Goal: Transaction & Acquisition: Purchase product/service

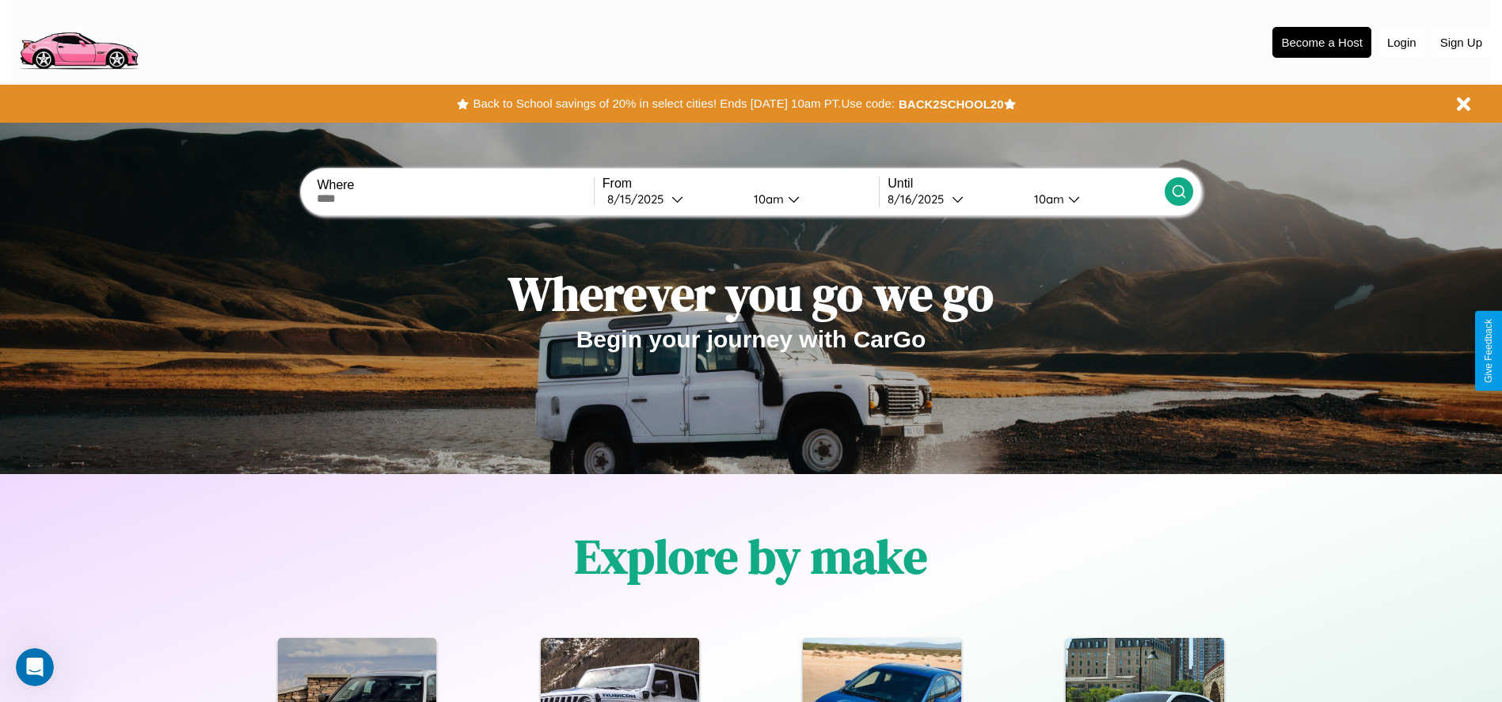
click at [455, 199] on input "text" at bounding box center [455, 198] width 276 height 13
type input "**********"
click at [671, 199] on div "[DATE]" at bounding box center [639, 199] width 64 height 15
select select "*"
select select "****"
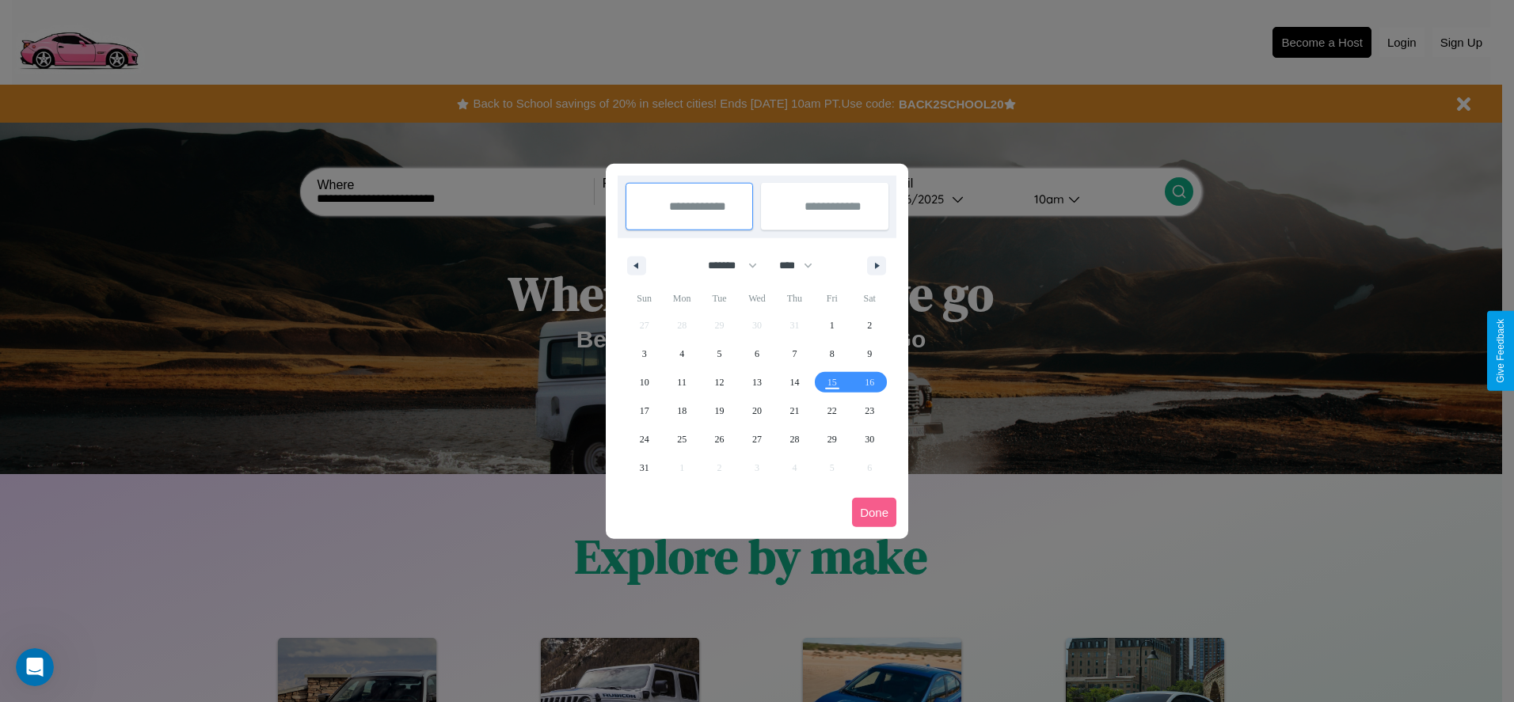
click at [725, 265] on select "******* ******** ***** ***** *** **** **** ****** ********* ******* ******** **…" at bounding box center [729, 266] width 67 height 26
select select "*"
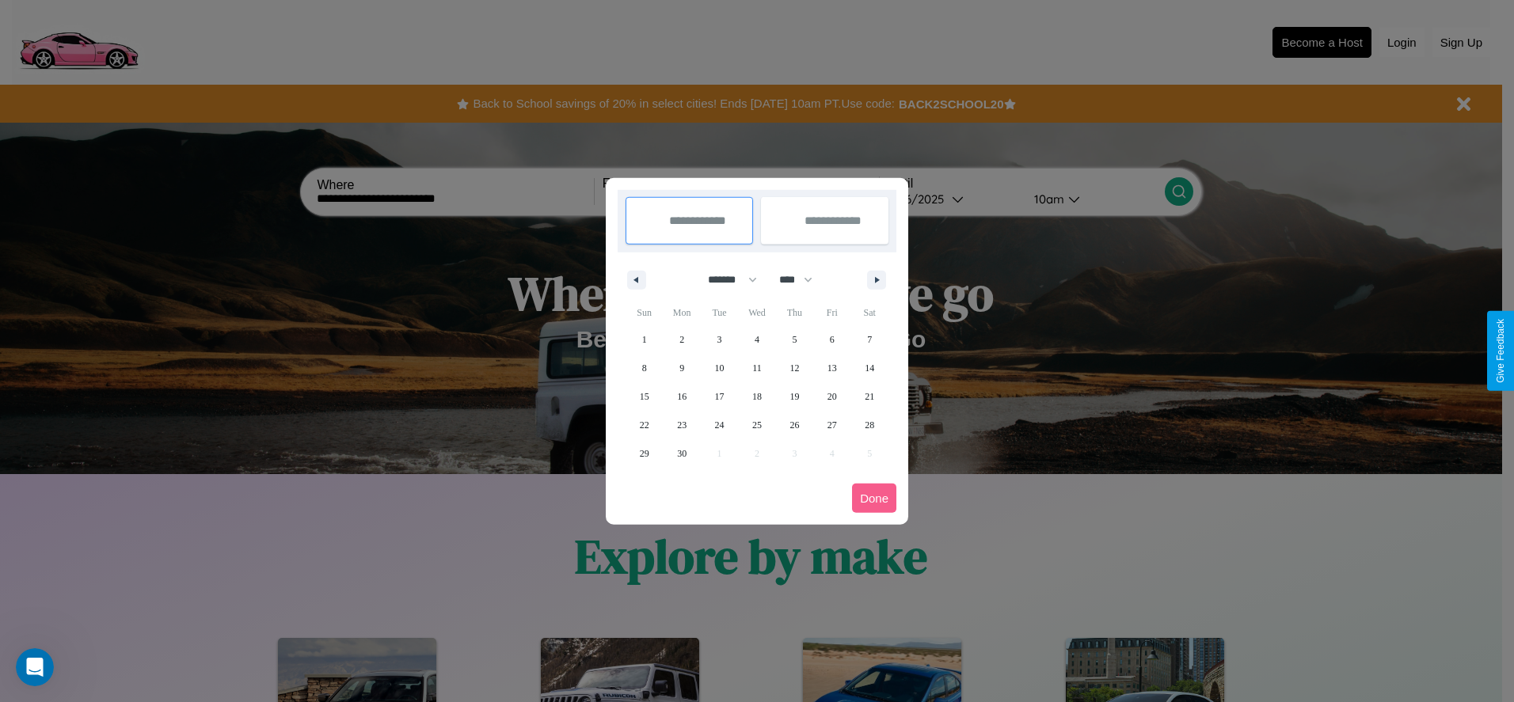
drag, startPoint x: 803, startPoint y: 279, endPoint x: 757, endPoint y: 317, distance: 59.6
click at [803, 279] on select "**** **** **** **** **** **** **** **** **** **** **** **** **** **** **** ****…" at bounding box center [795, 280] width 48 height 26
select select "****"
click at [831, 396] on span "19" at bounding box center [832, 396] width 10 height 29
type input "**********"
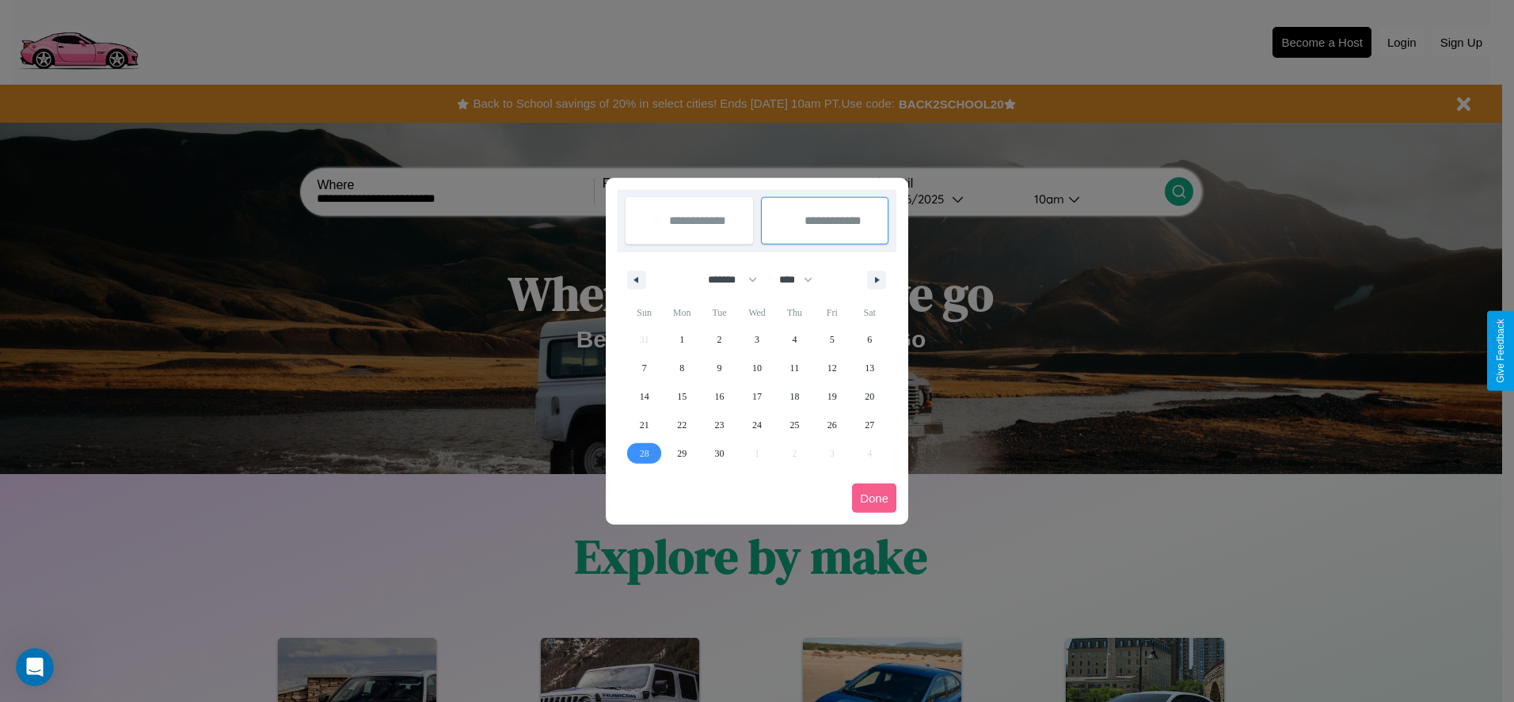
click at [644, 453] on span "28" at bounding box center [645, 453] width 10 height 29
type input "**********"
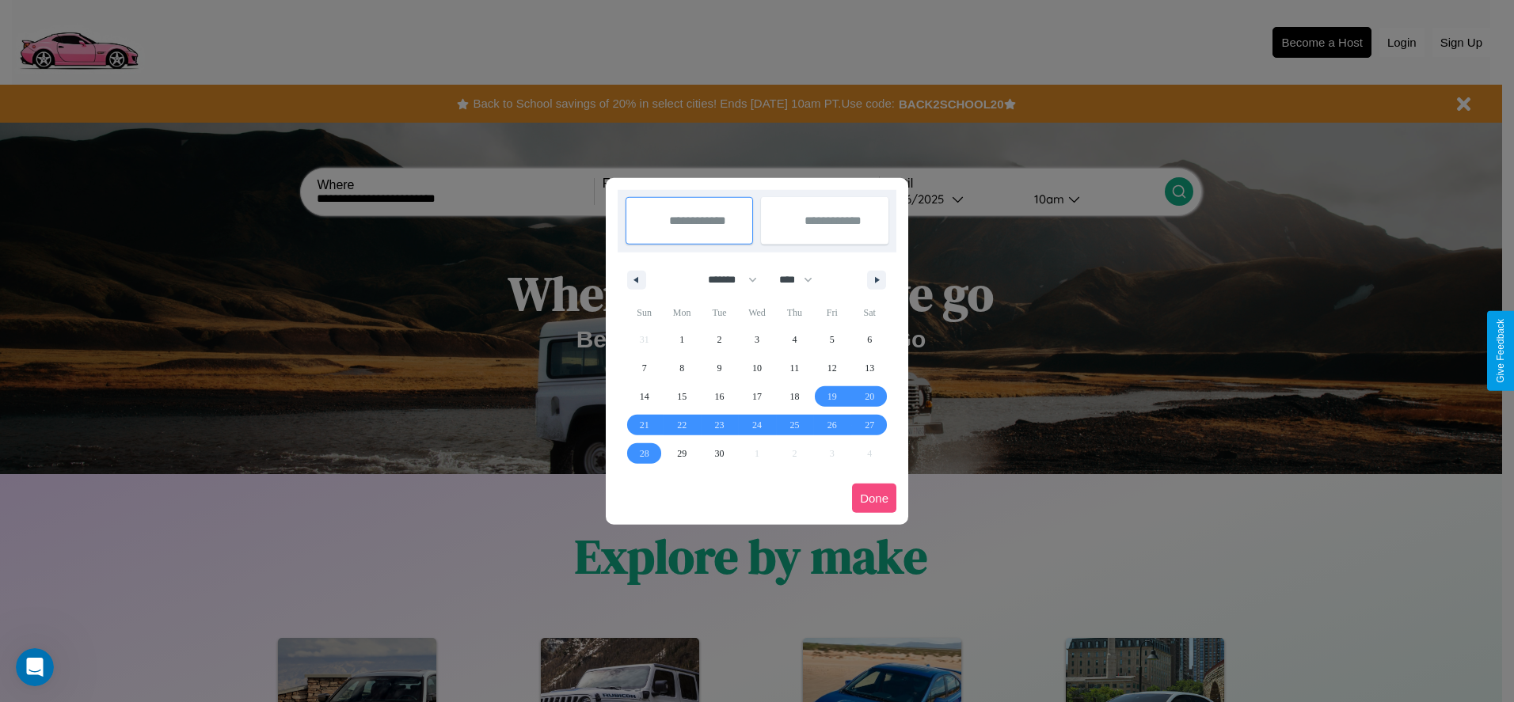
click at [874, 498] on button "Done" at bounding box center [874, 498] width 44 height 29
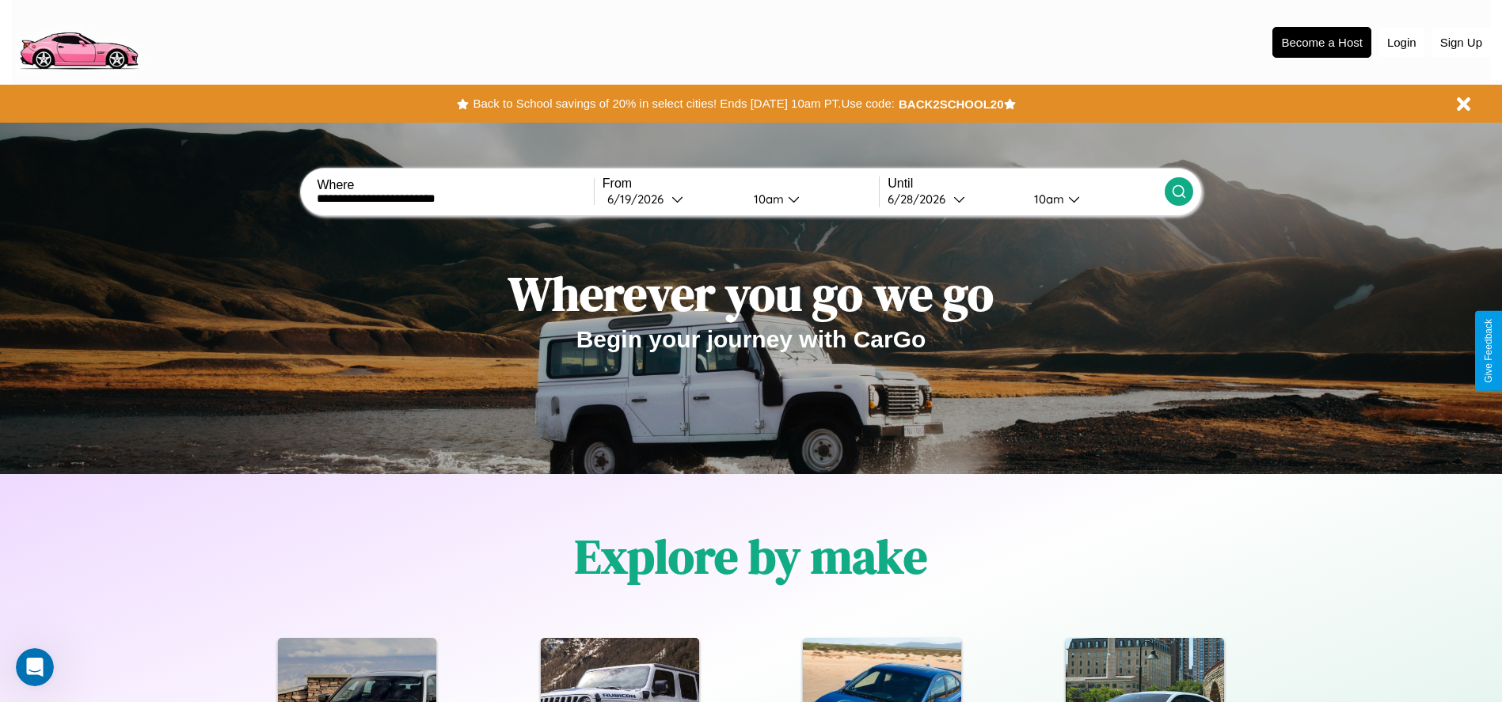
click at [1178, 192] on icon at bounding box center [1179, 192] width 16 height 16
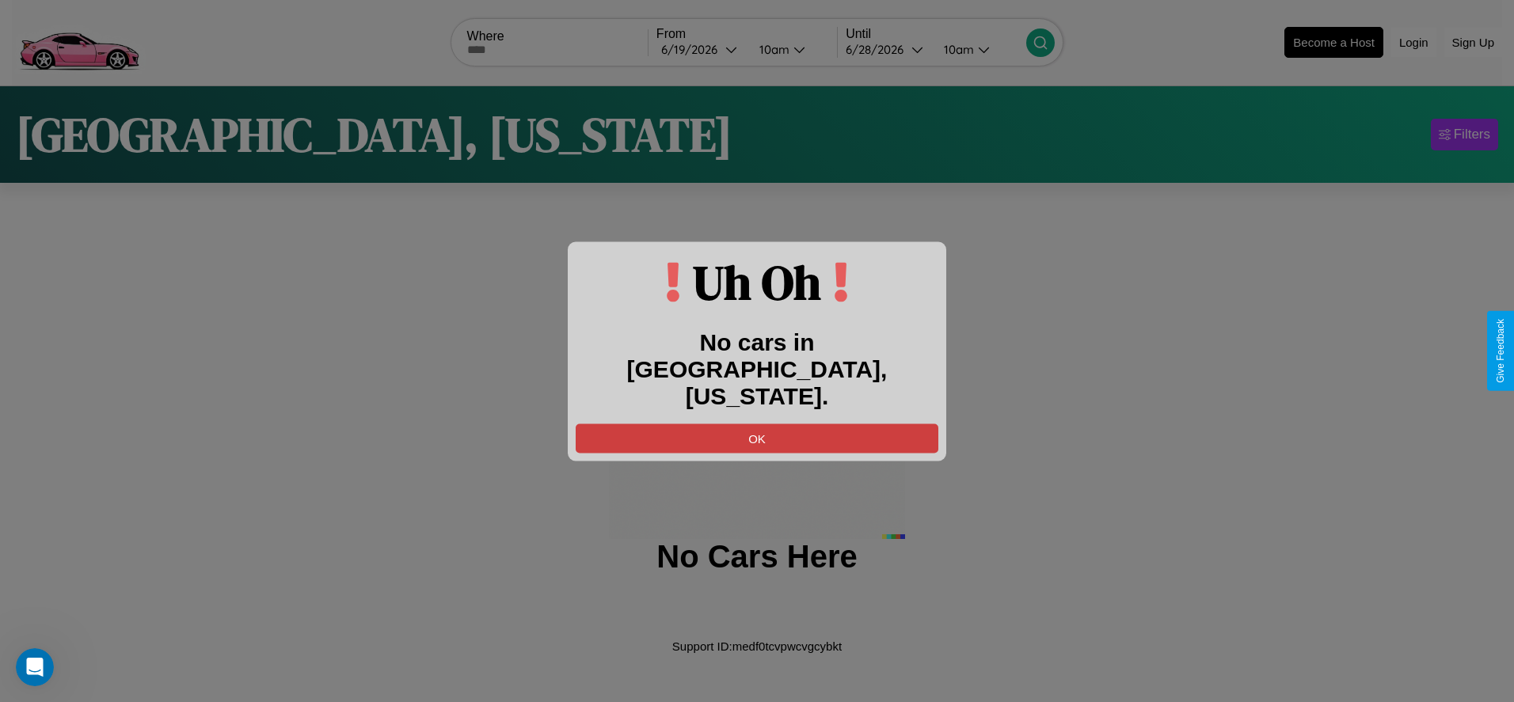
click at [757, 424] on button "OK" at bounding box center [757, 438] width 363 height 29
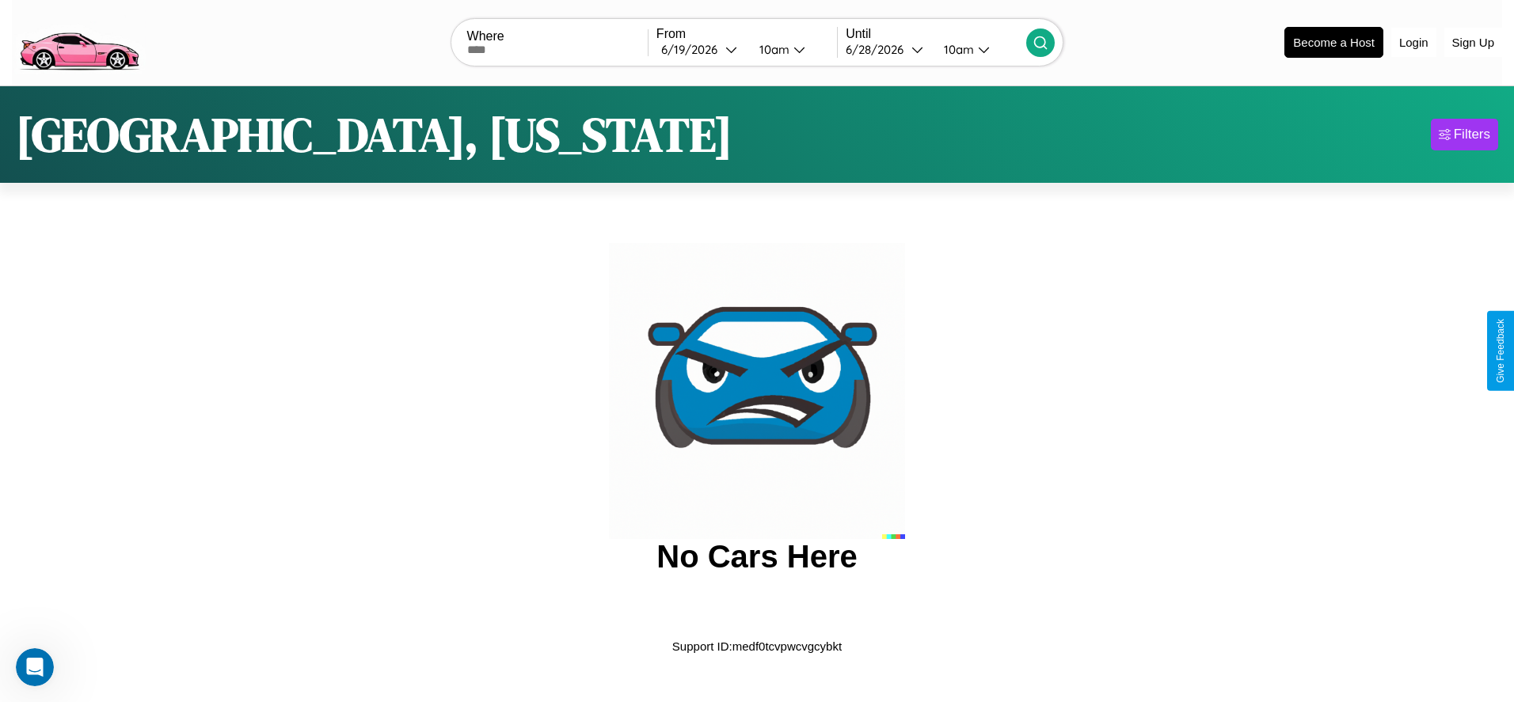
click at [78, 40] on img at bounding box center [79, 41] width 134 height 67
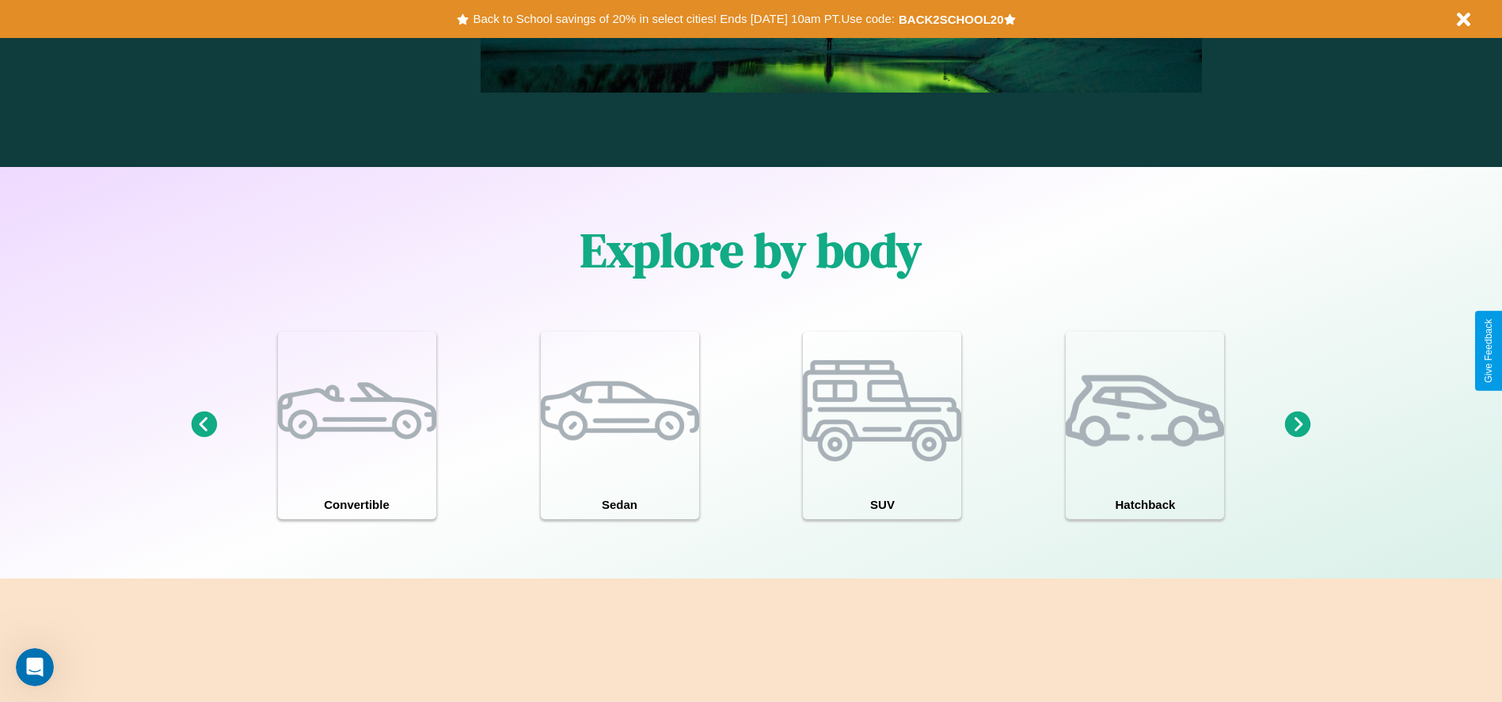
scroll to position [1382, 0]
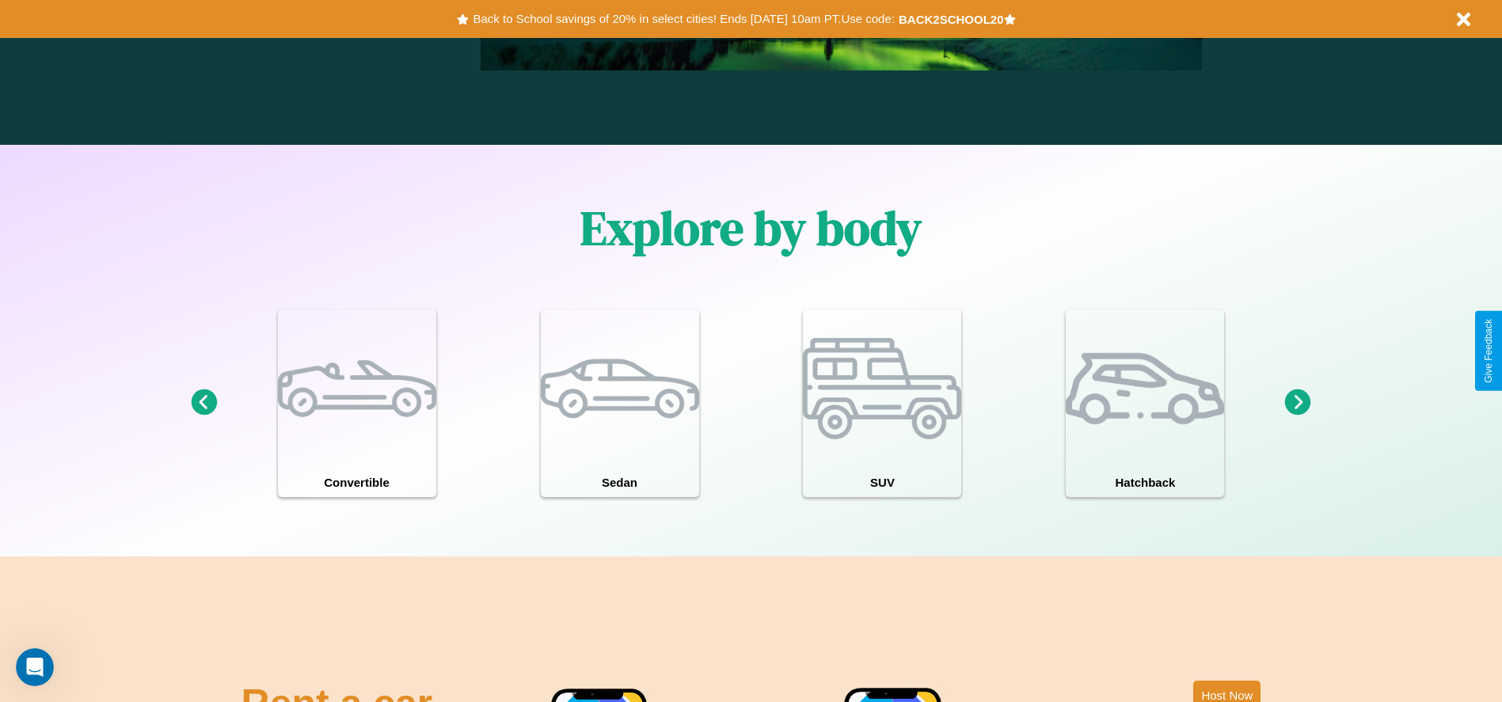
click at [203, 403] on icon at bounding box center [204, 403] width 26 height 26
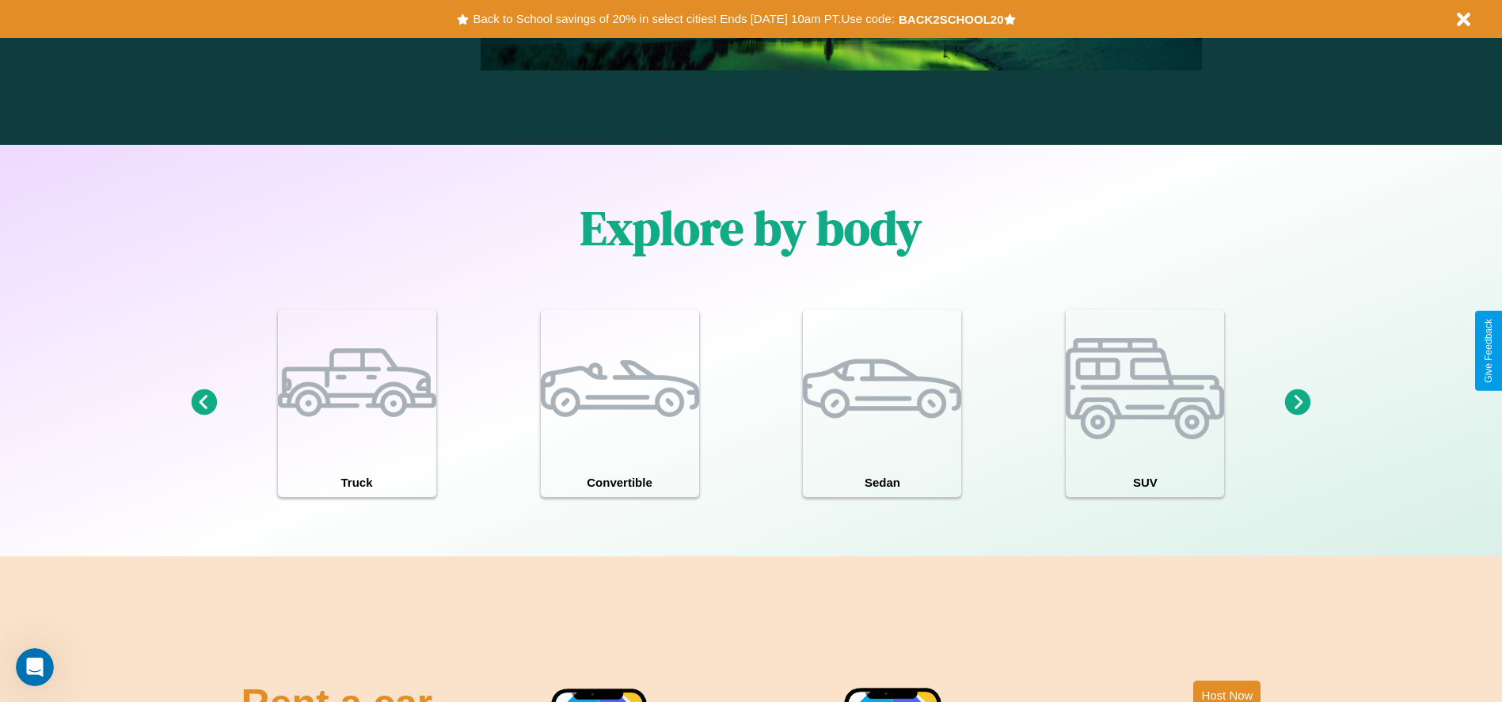
click at [203, 403] on icon at bounding box center [204, 403] width 26 height 26
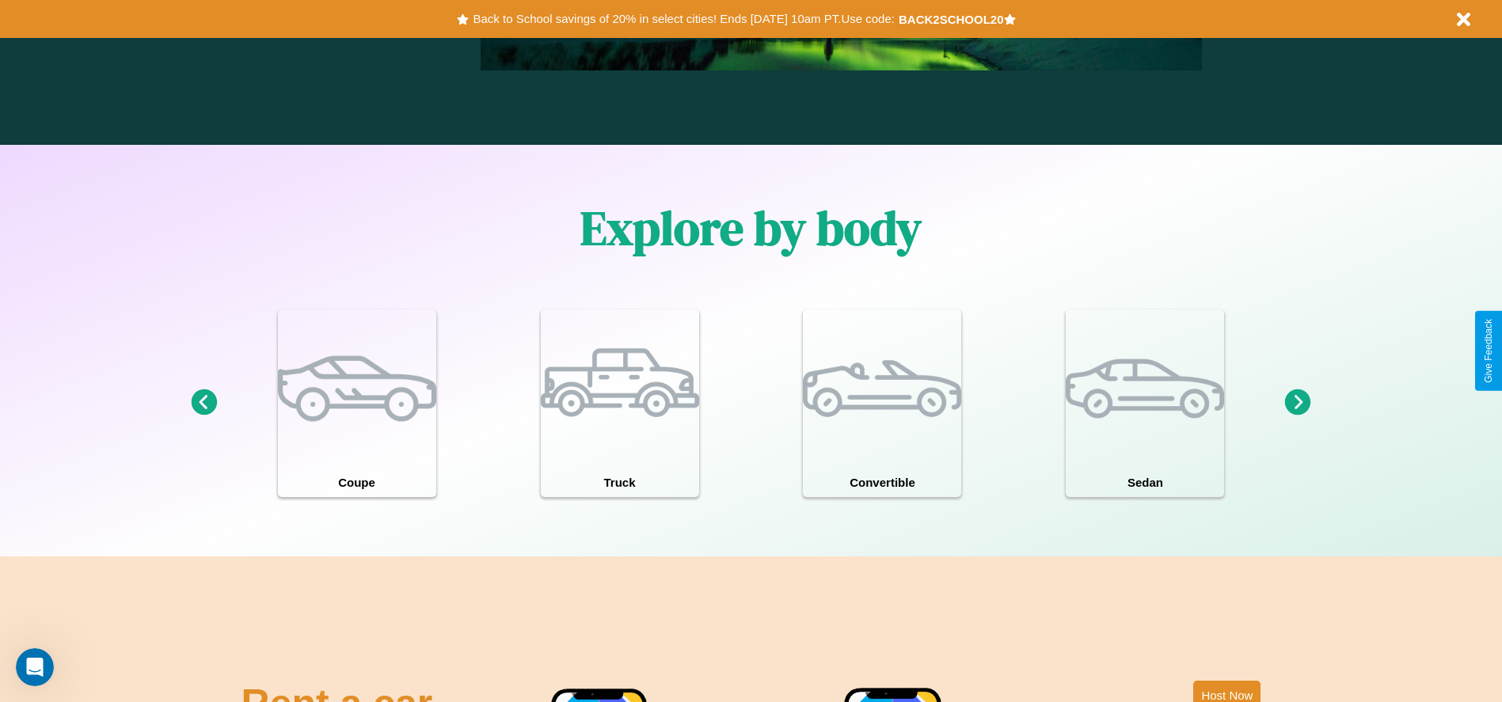
click at [1298, 403] on icon at bounding box center [1298, 403] width 26 height 26
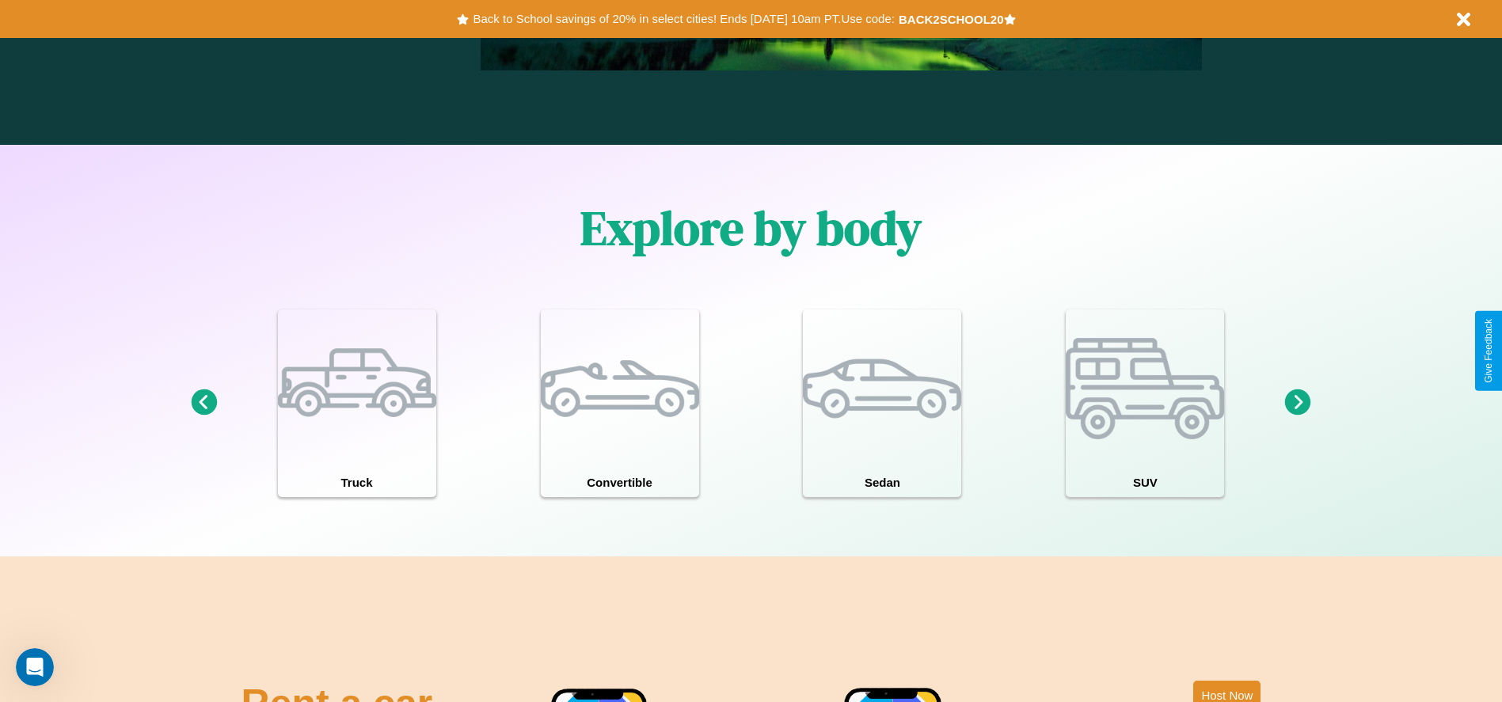
click at [1298, 403] on icon at bounding box center [1298, 403] width 26 height 26
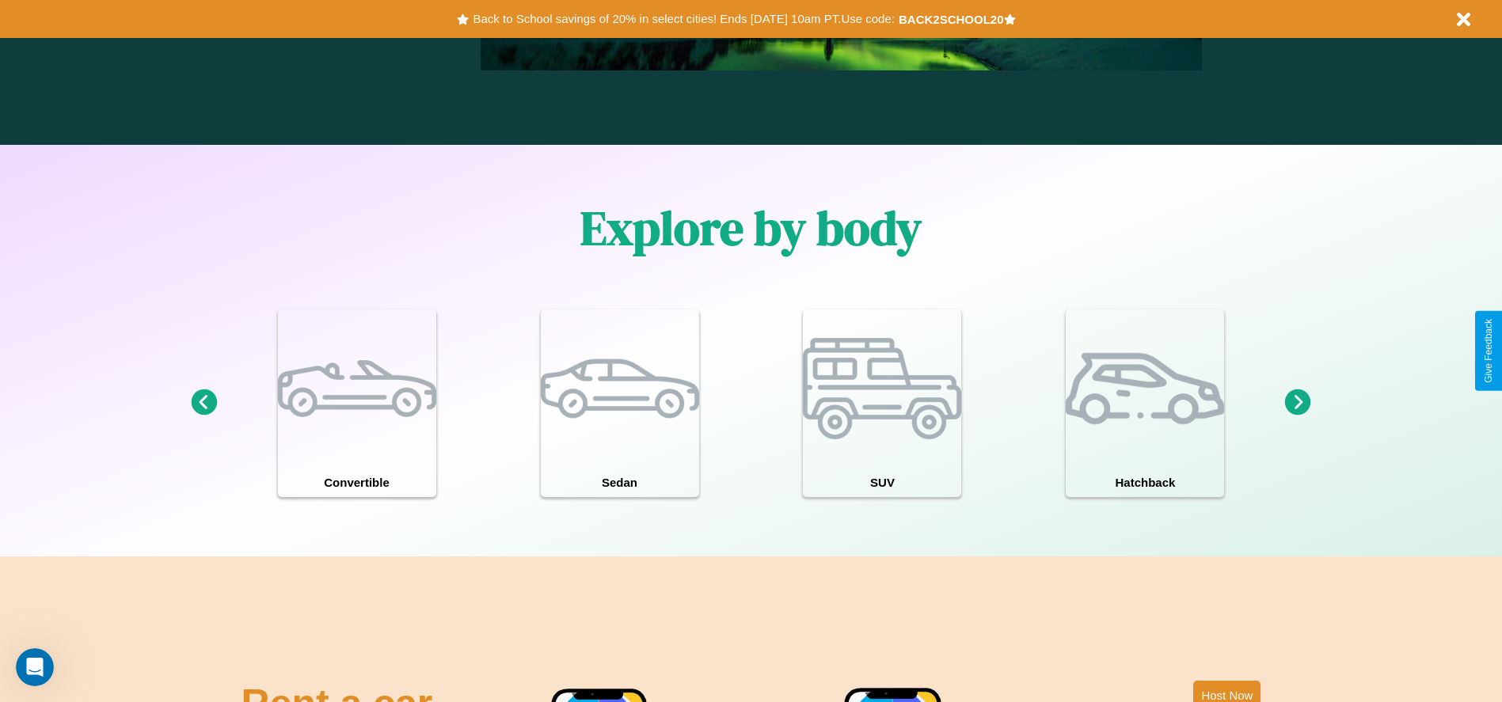
click at [203, 403] on icon at bounding box center [204, 403] width 26 height 26
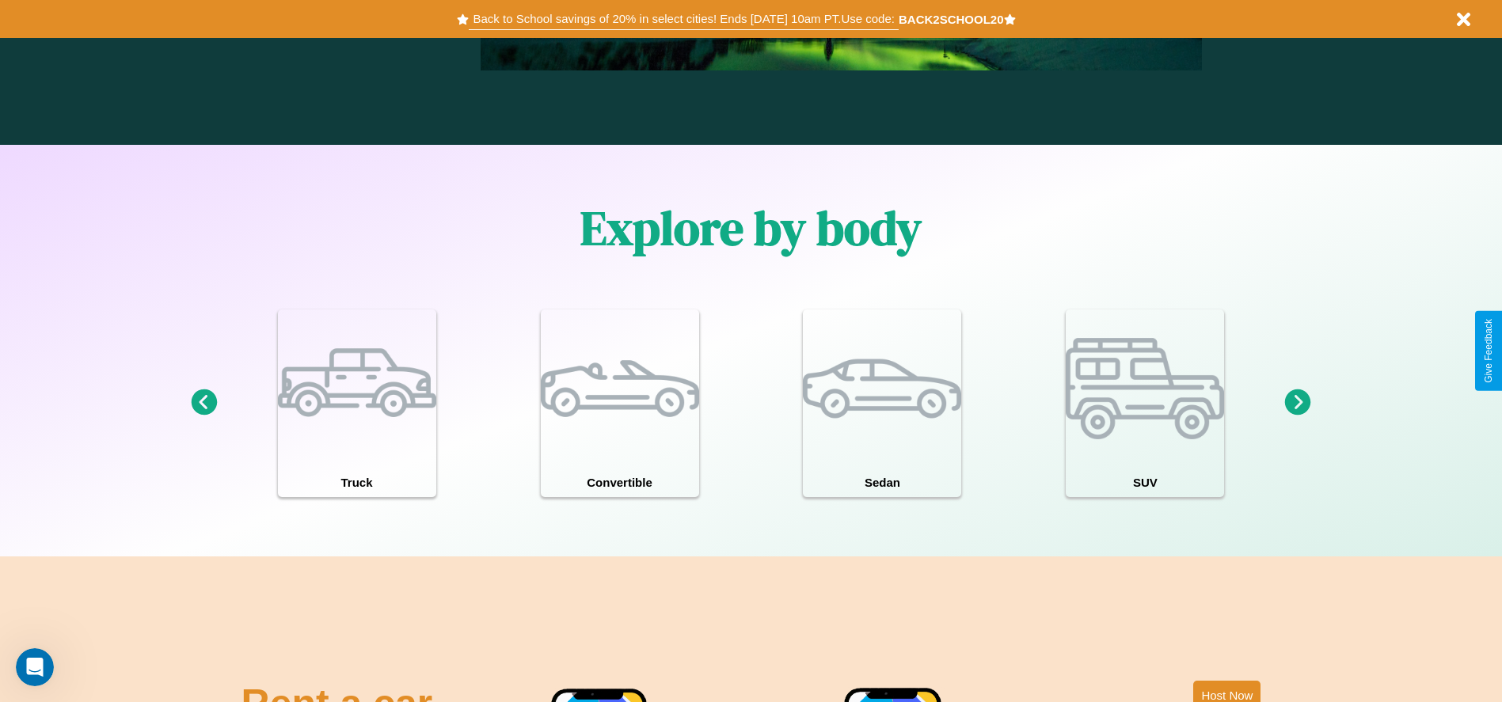
click at [683, 19] on button "Back to School savings of 20% in select cities! Ends [DATE] 10am PT. Use code:" at bounding box center [683, 19] width 429 height 22
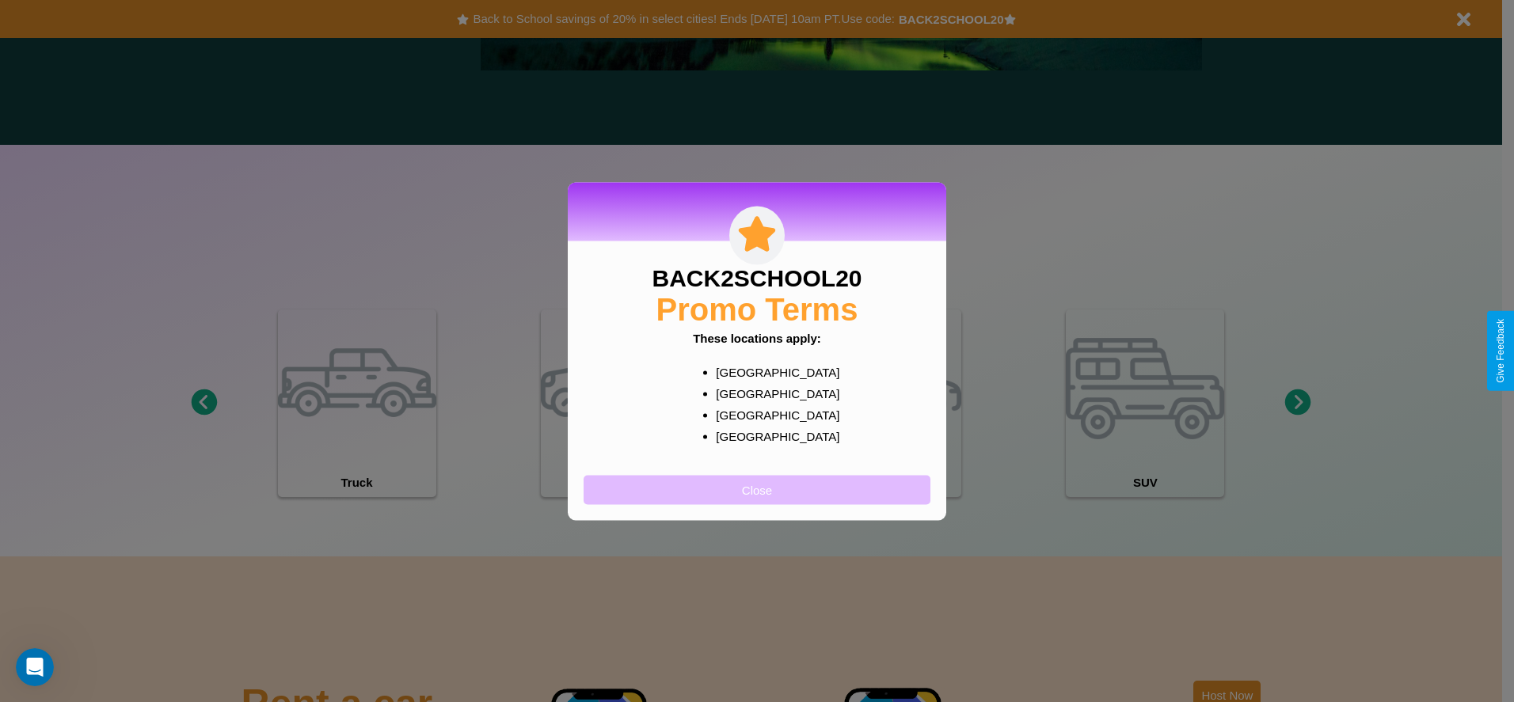
click at [757, 489] on button "Close" at bounding box center [757, 489] width 347 height 29
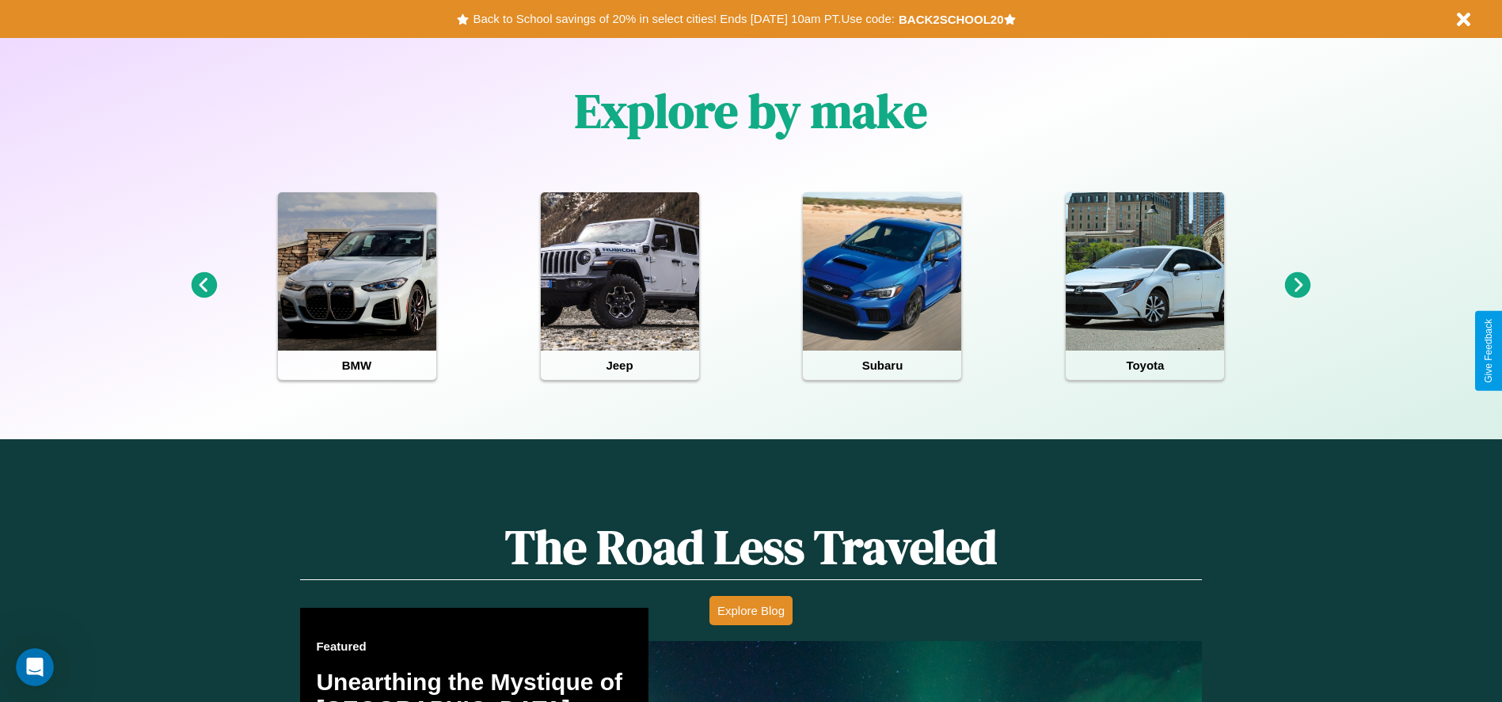
scroll to position [329, 0]
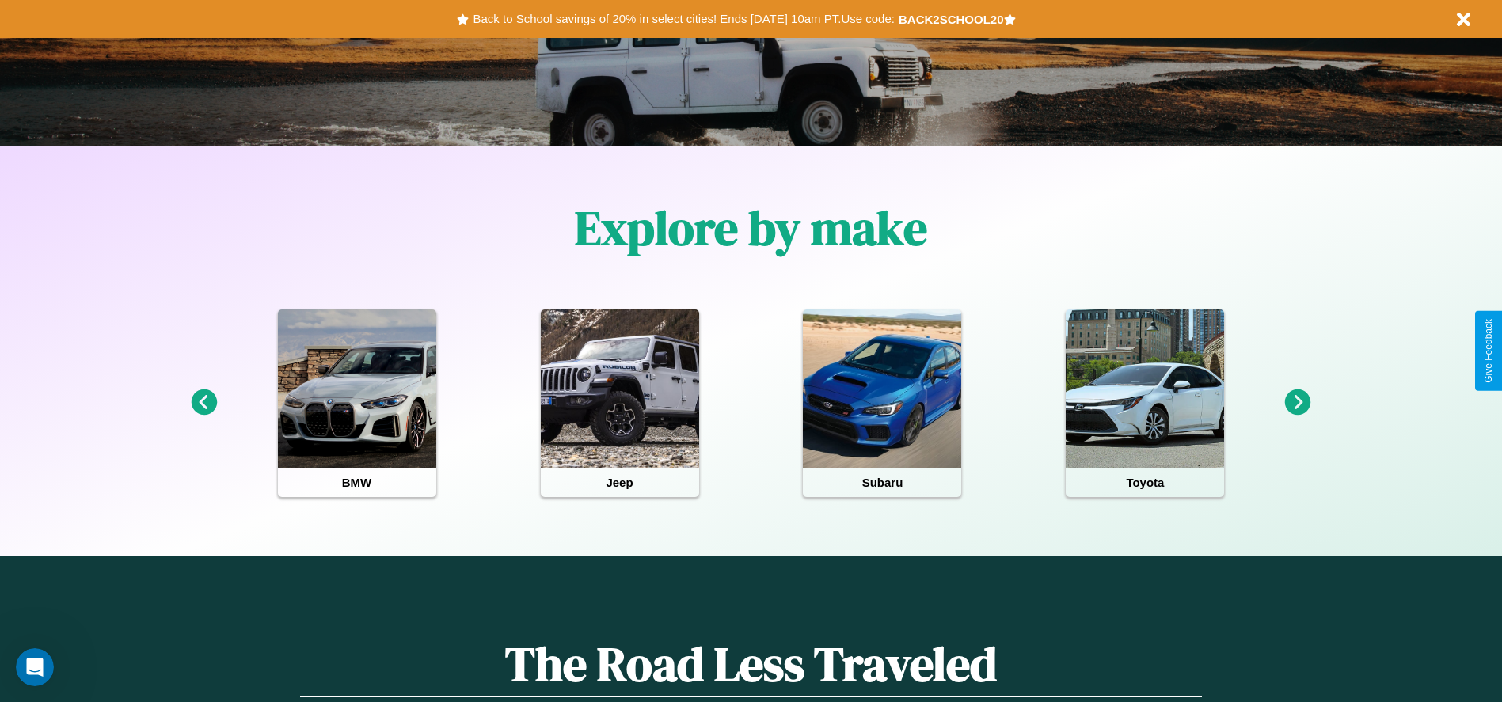
click at [1298, 403] on icon at bounding box center [1298, 403] width 26 height 26
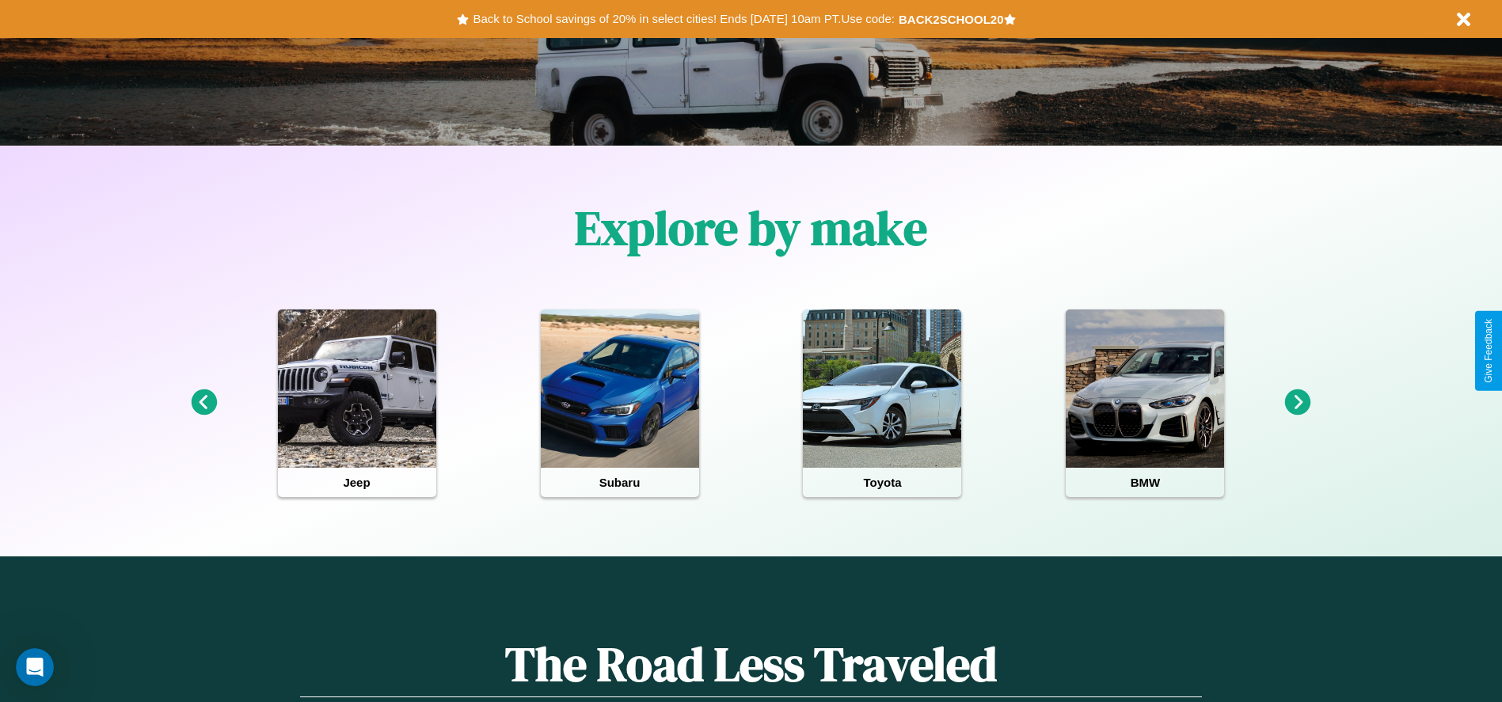
click at [203, 403] on icon at bounding box center [204, 403] width 26 height 26
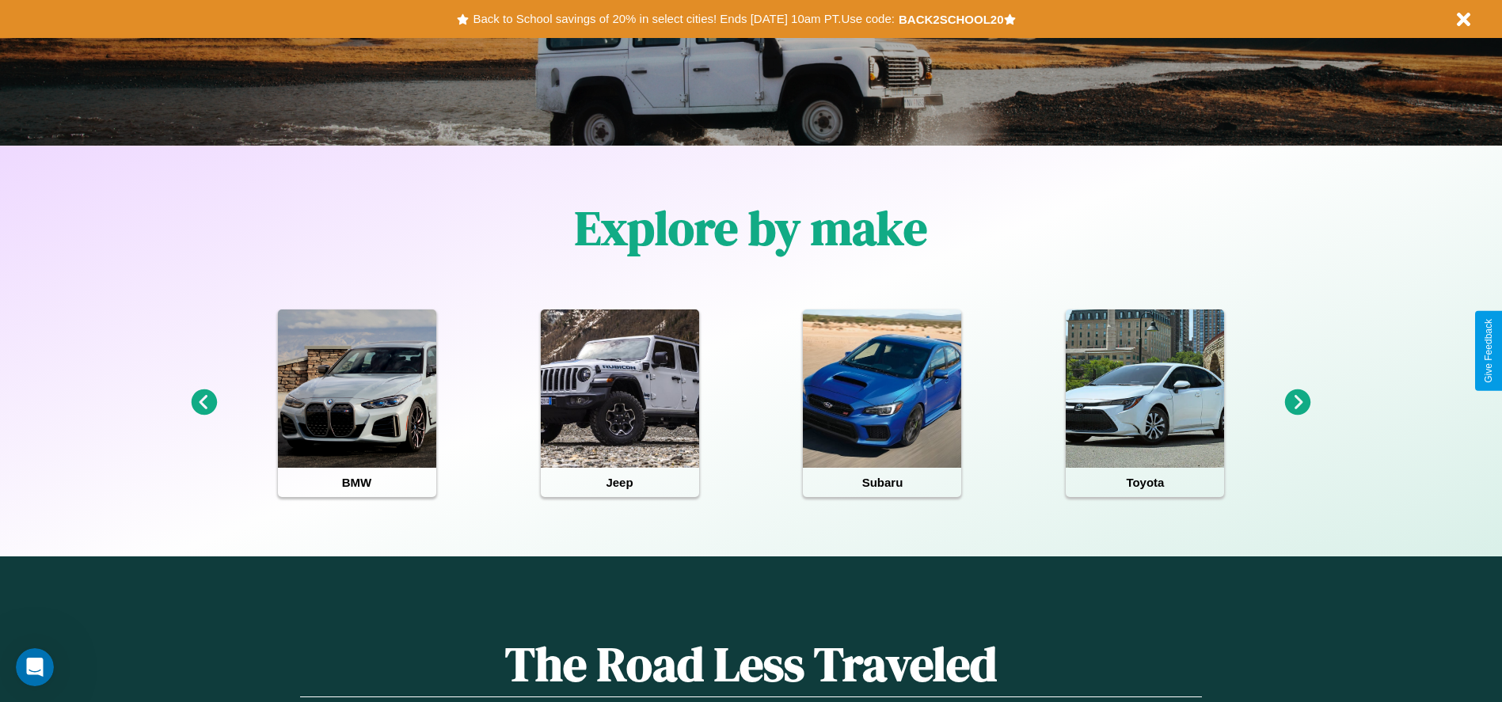
click at [203, 403] on icon at bounding box center [204, 403] width 26 height 26
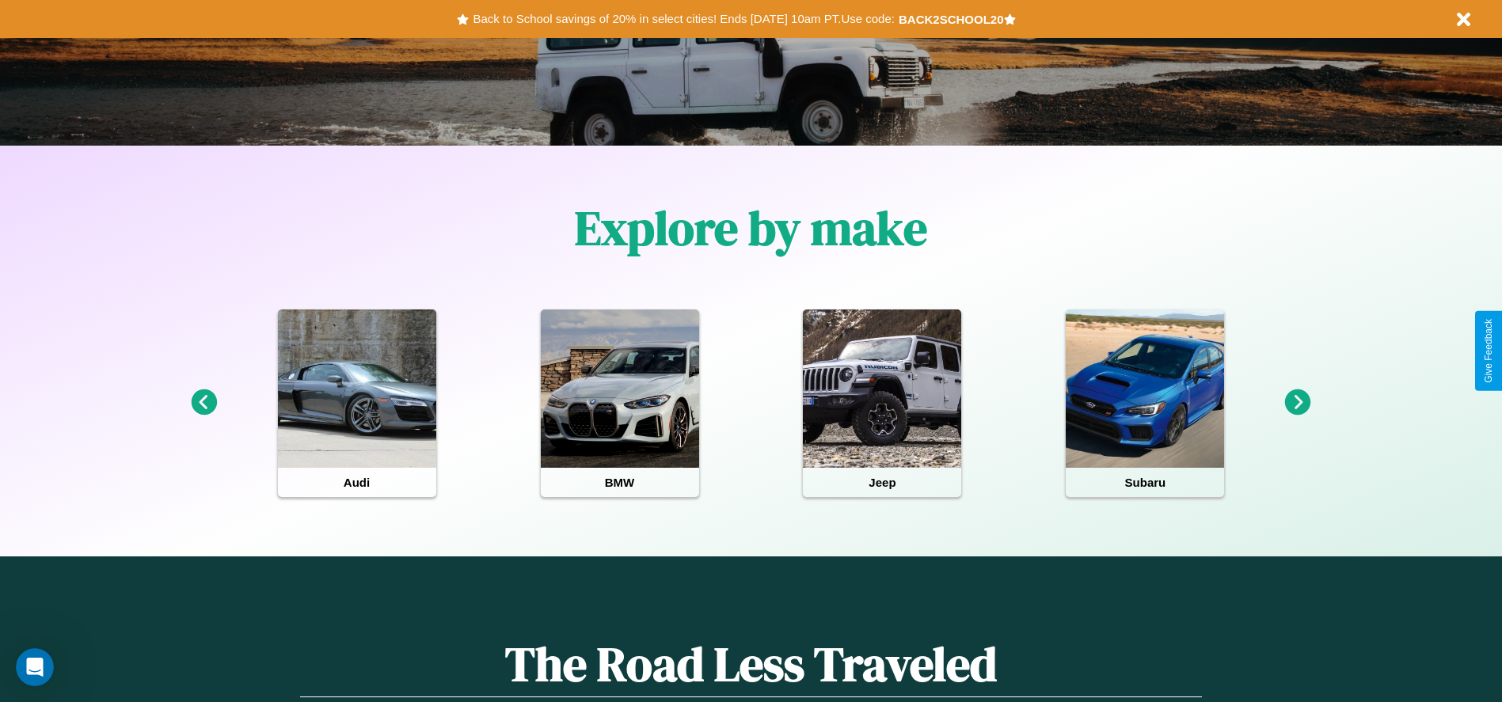
click at [1298, 403] on icon at bounding box center [1298, 403] width 26 height 26
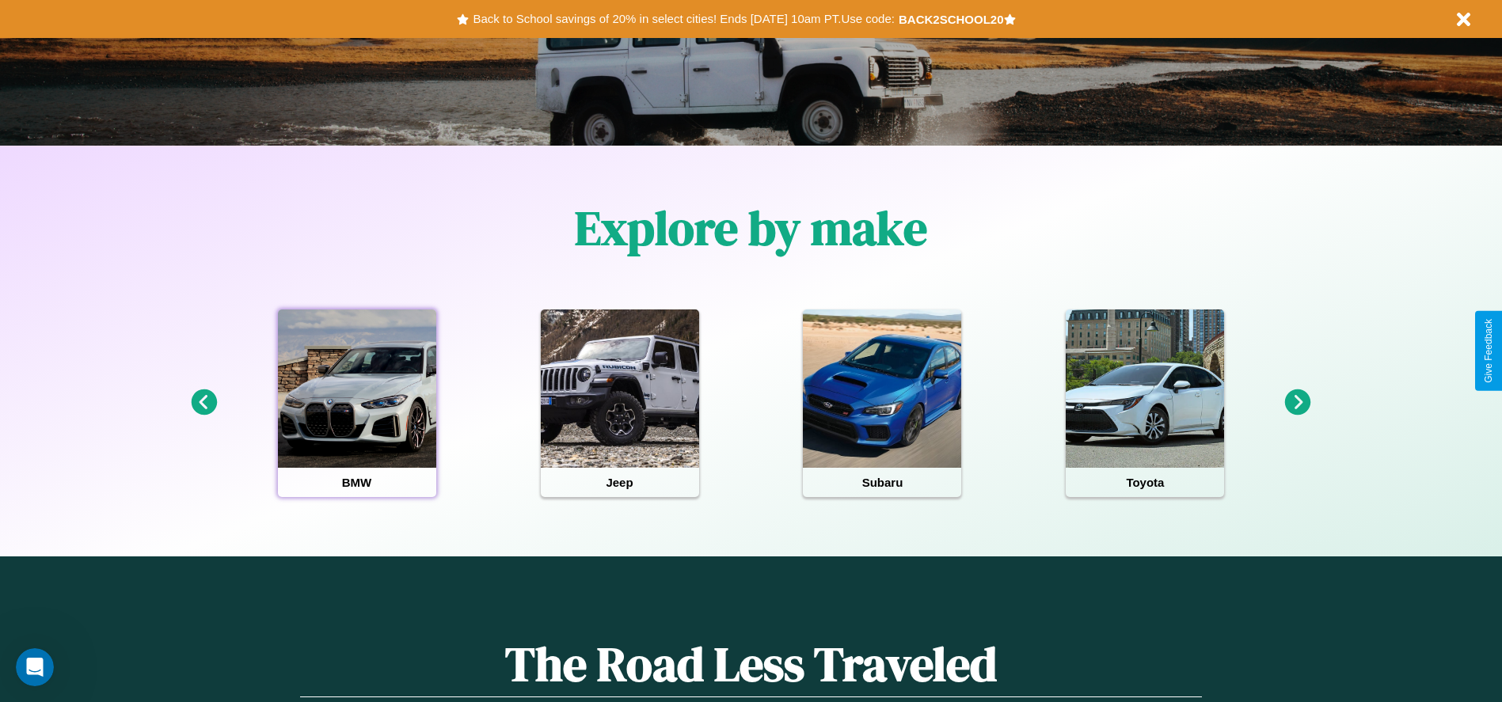
click at [356, 403] on div at bounding box center [357, 389] width 158 height 158
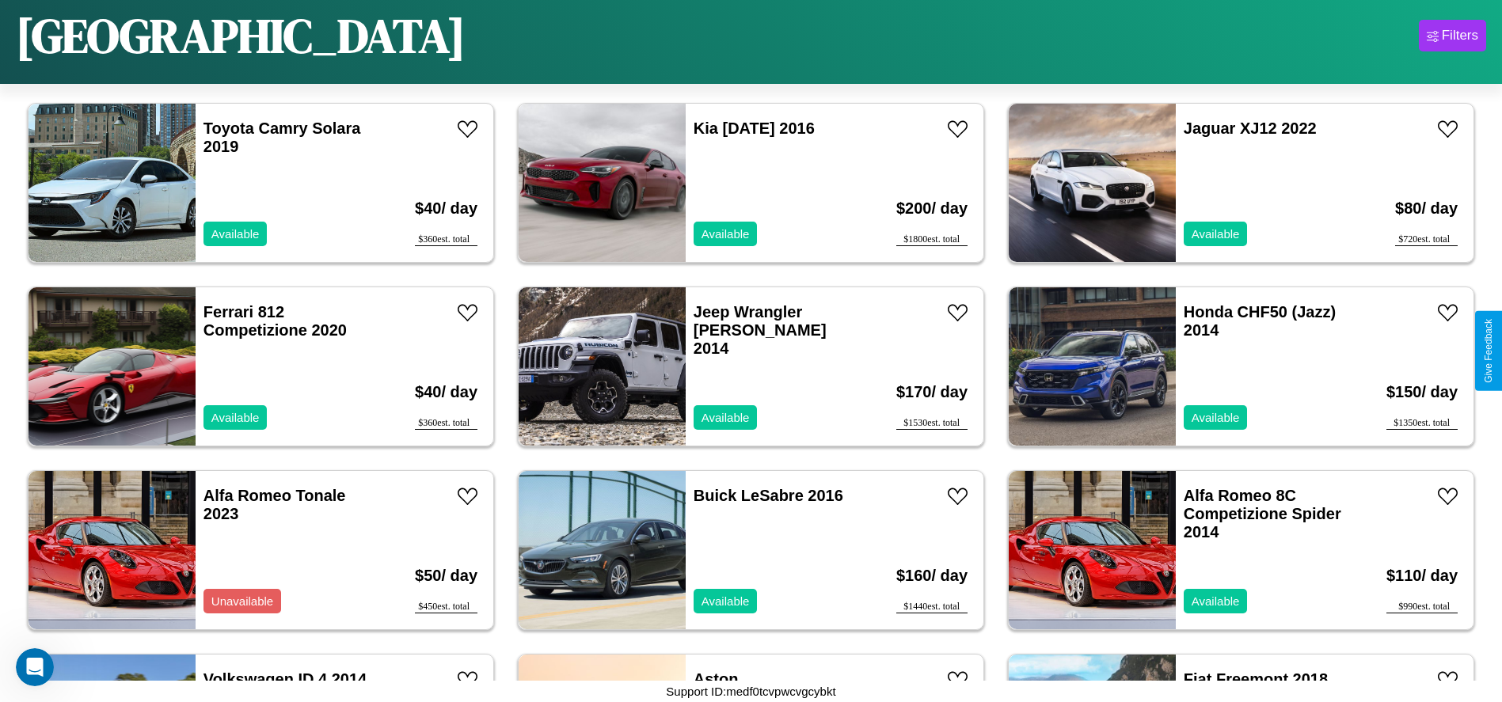
scroll to position [2013, 0]
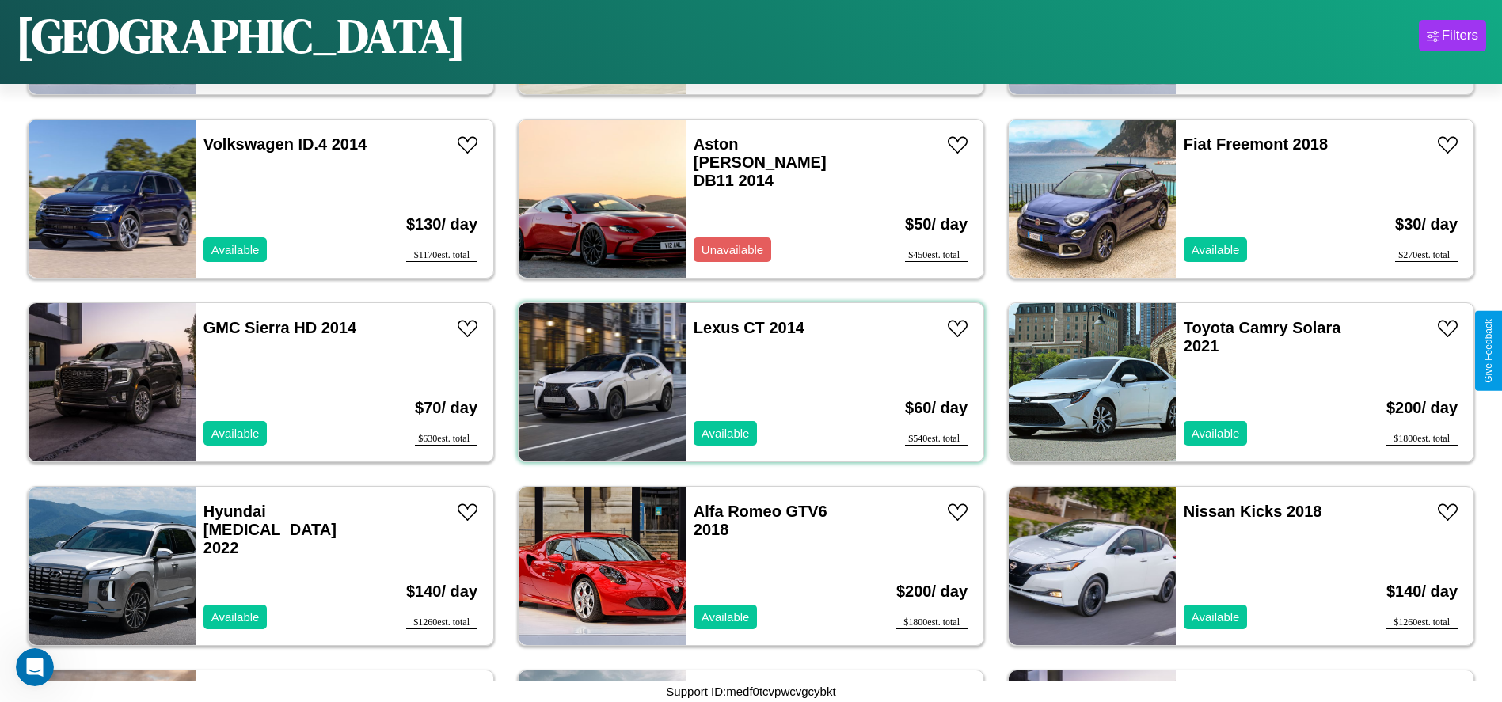
click at [745, 382] on div "Lexus CT 2014 Available" at bounding box center [777, 382] width 183 height 158
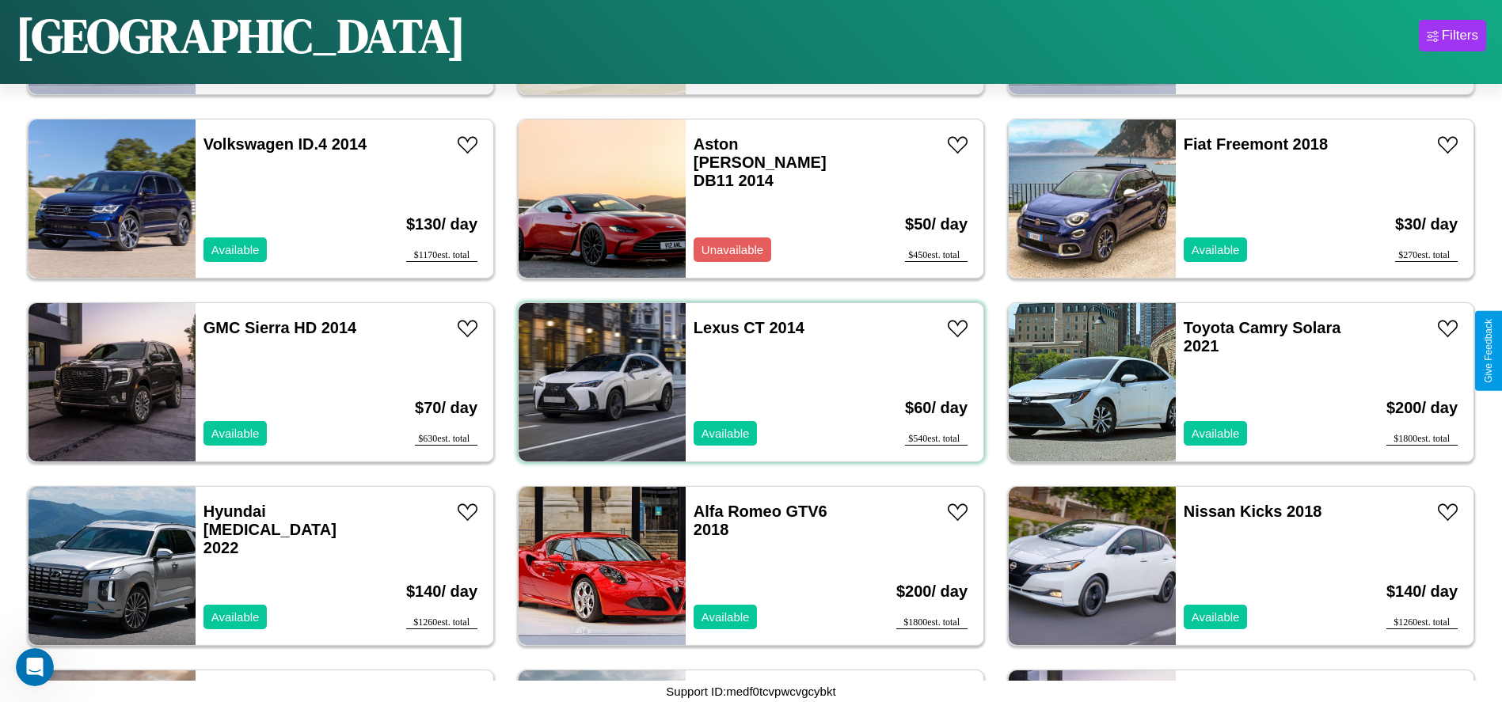
click at [745, 382] on div "Lexus CT 2014 Available" at bounding box center [777, 382] width 183 height 158
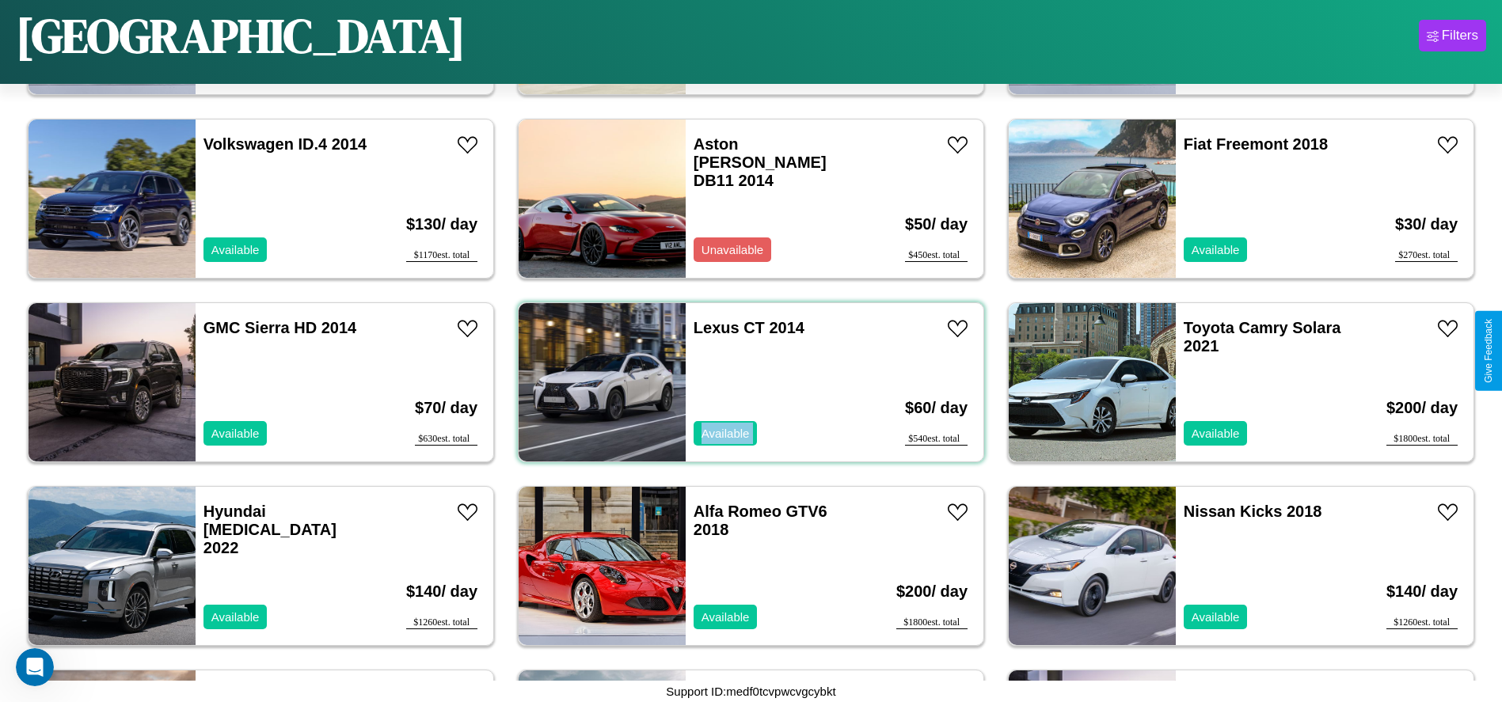
click at [745, 382] on div "Lexus CT 2014 Available" at bounding box center [777, 382] width 183 height 158
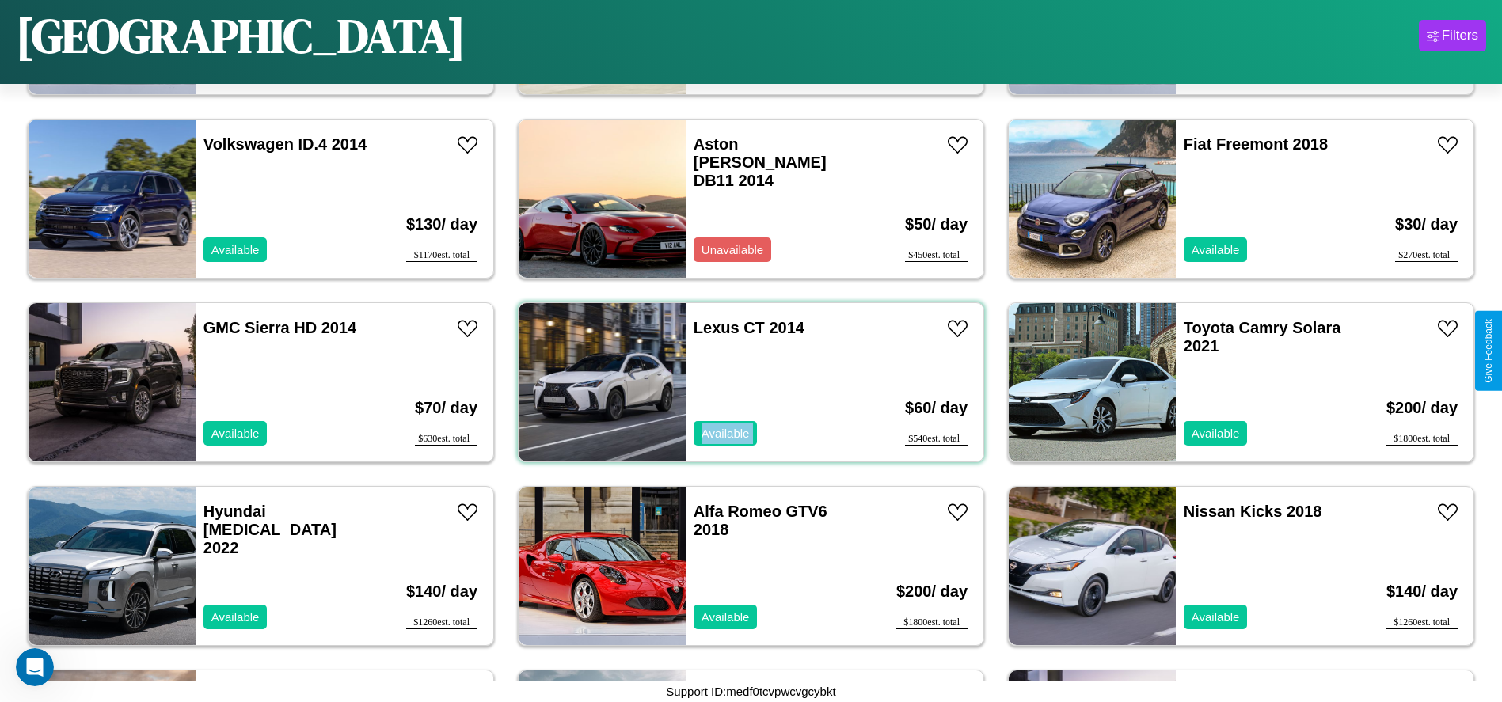
click at [745, 382] on div "Lexus CT 2014 Available" at bounding box center [777, 382] width 183 height 158
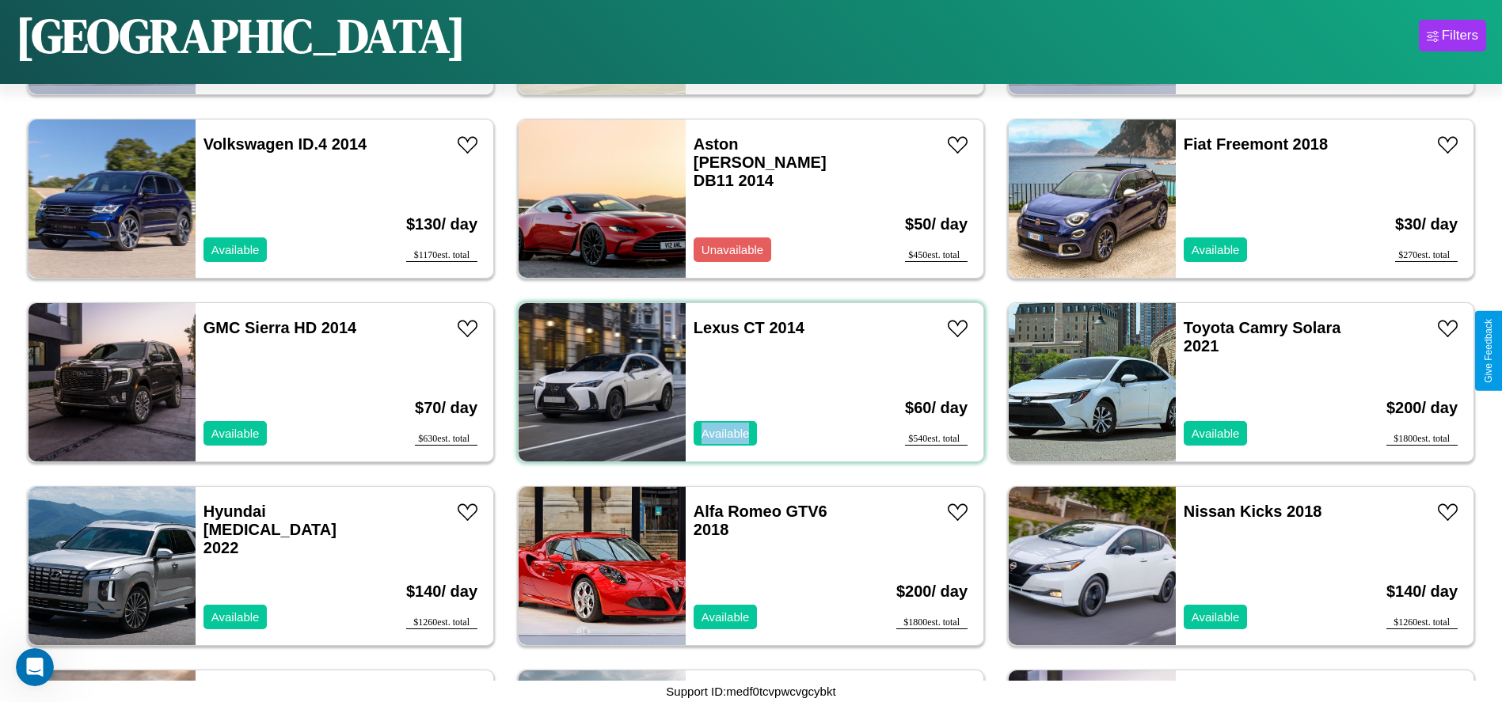
click at [745, 382] on div "Lexus CT 2014 Available" at bounding box center [777, 382] width 183 height 158
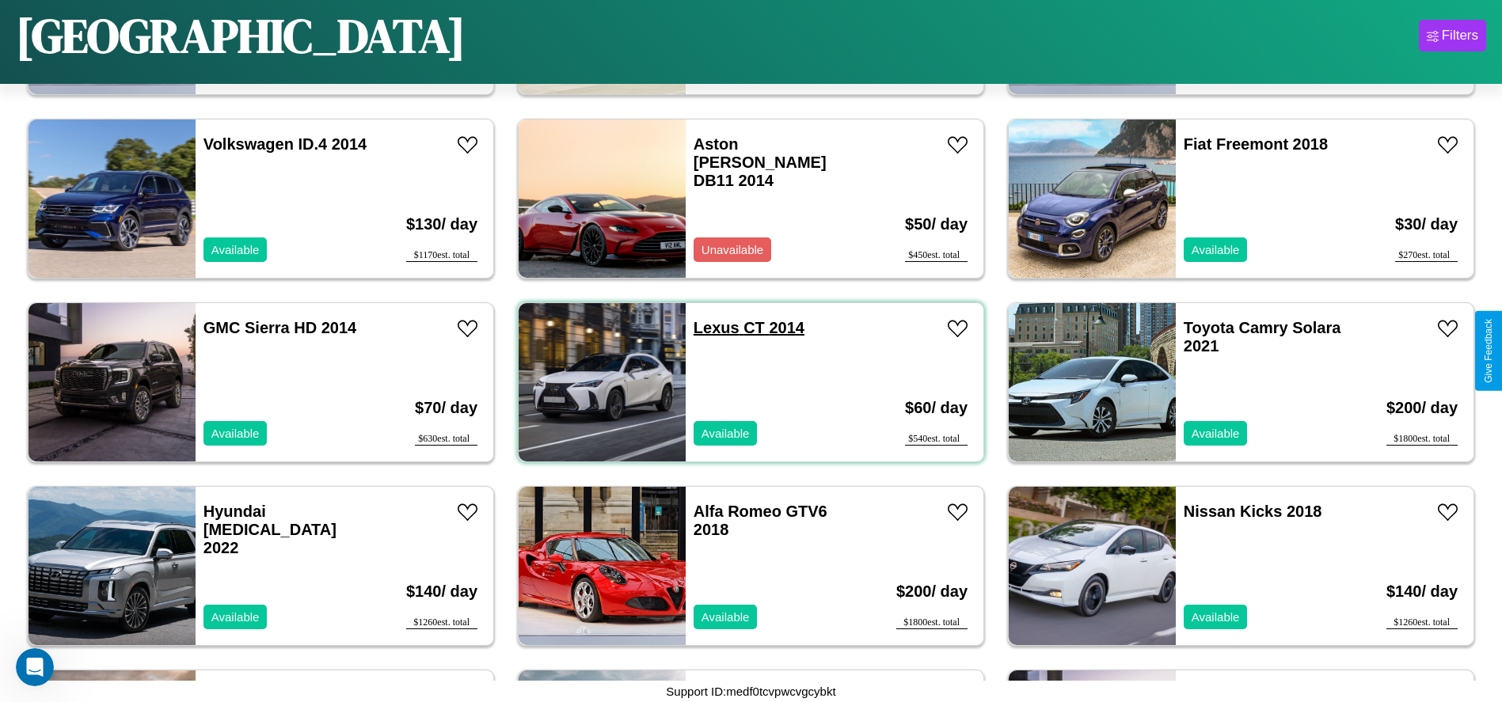
click at [710, 328] on link "Lexus CT 2014" at bounding box center [749, 327] width 111 height 17
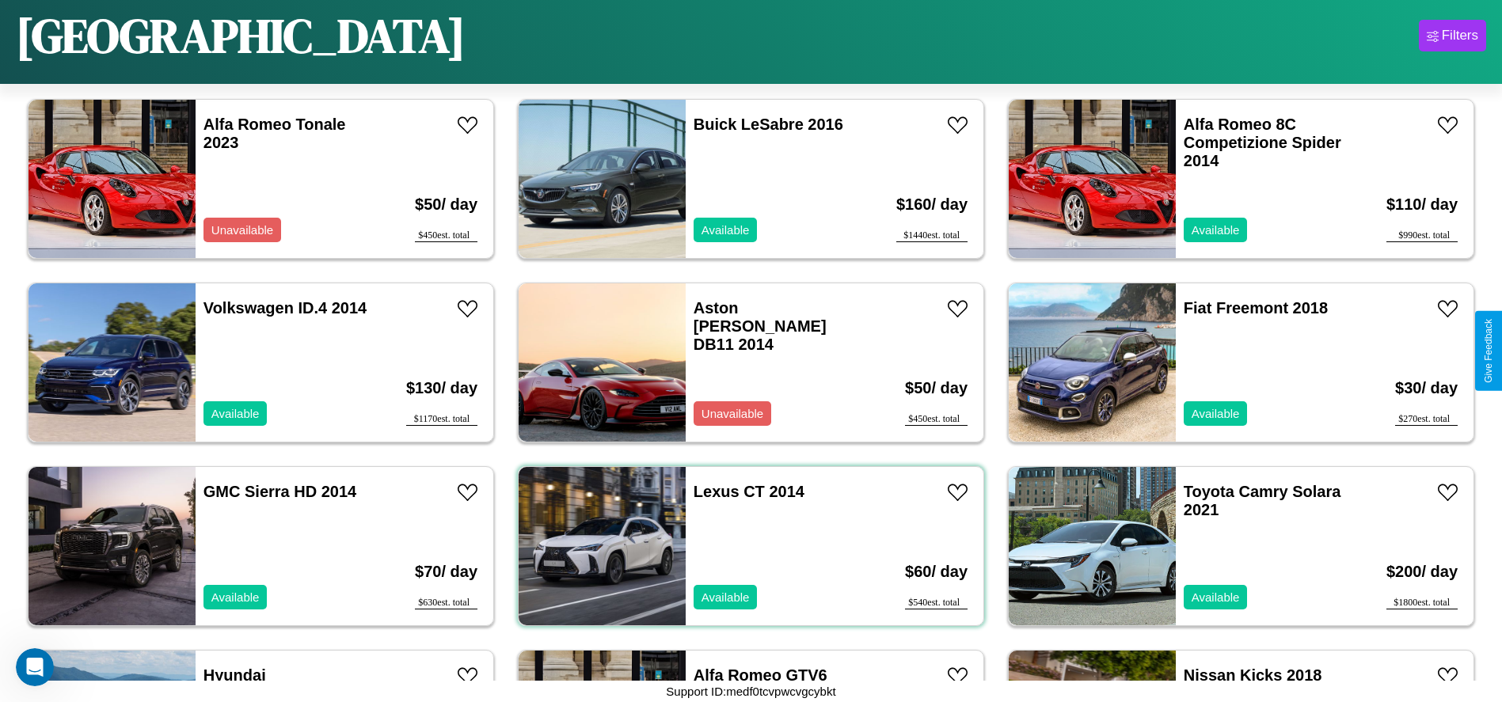
scroll to position [911, 0]
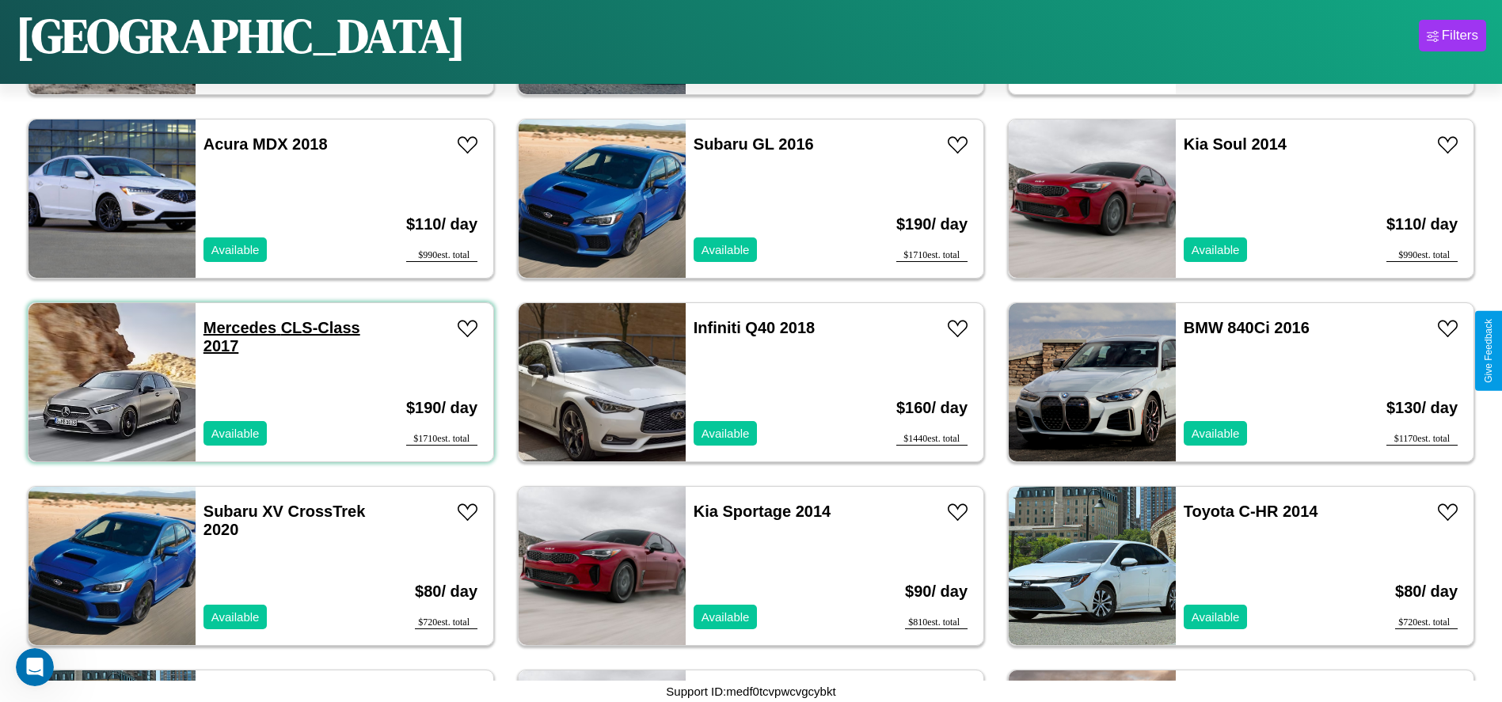
click at [238, 328] on link "Mercedes CLS-Class 2017" at bounding box center [281, 337] width 157 height 36
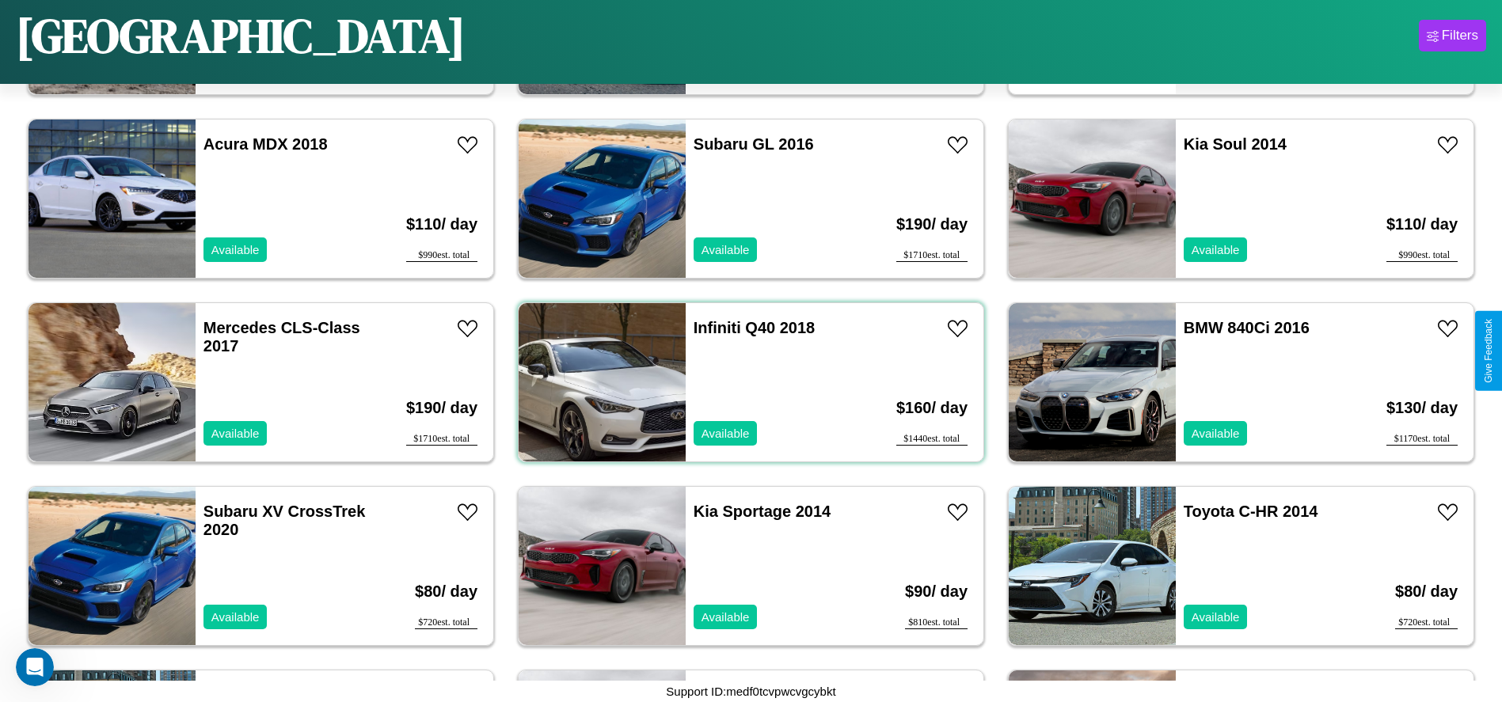
scroll to position [2381, 0]
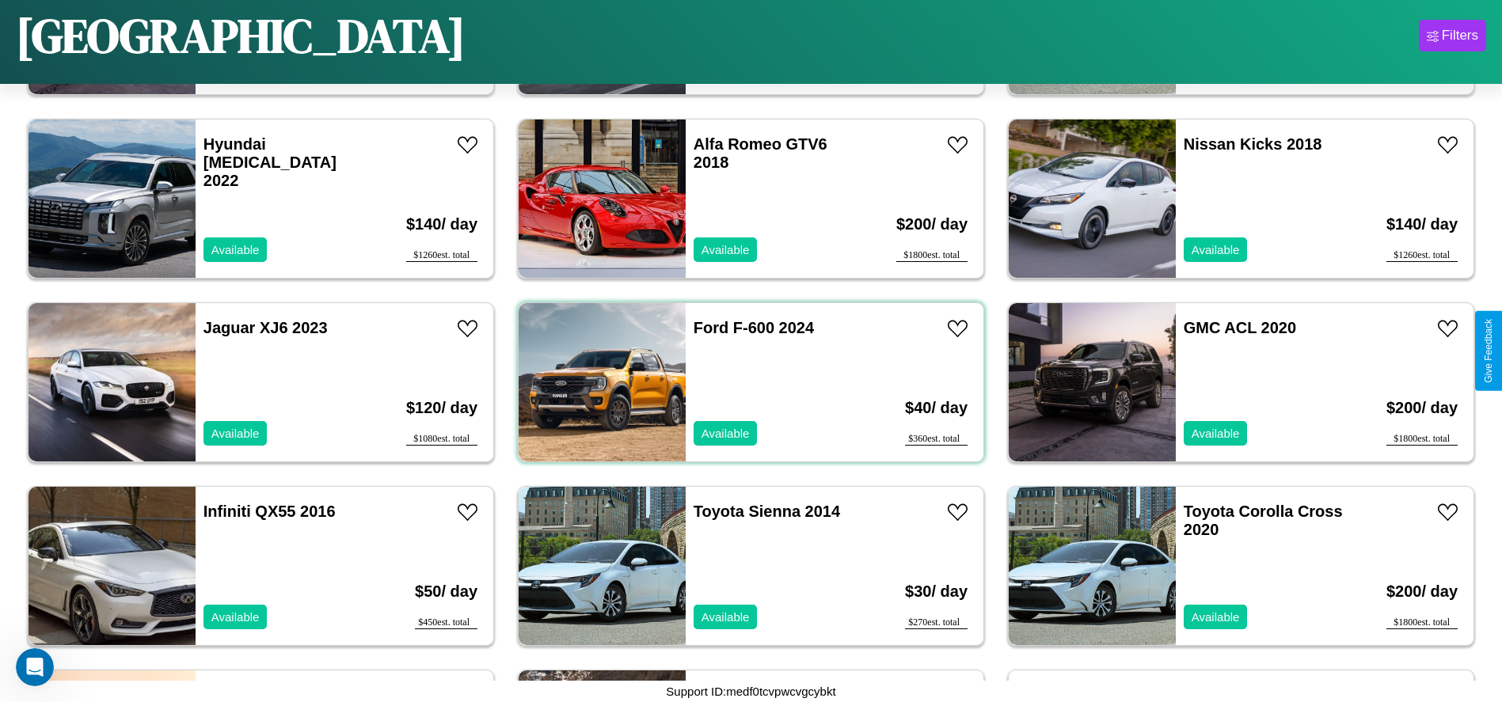
click at [745, 382] on div "Ford F-600 2024 Available" at bounding box center [777, 382] width 183 height 158
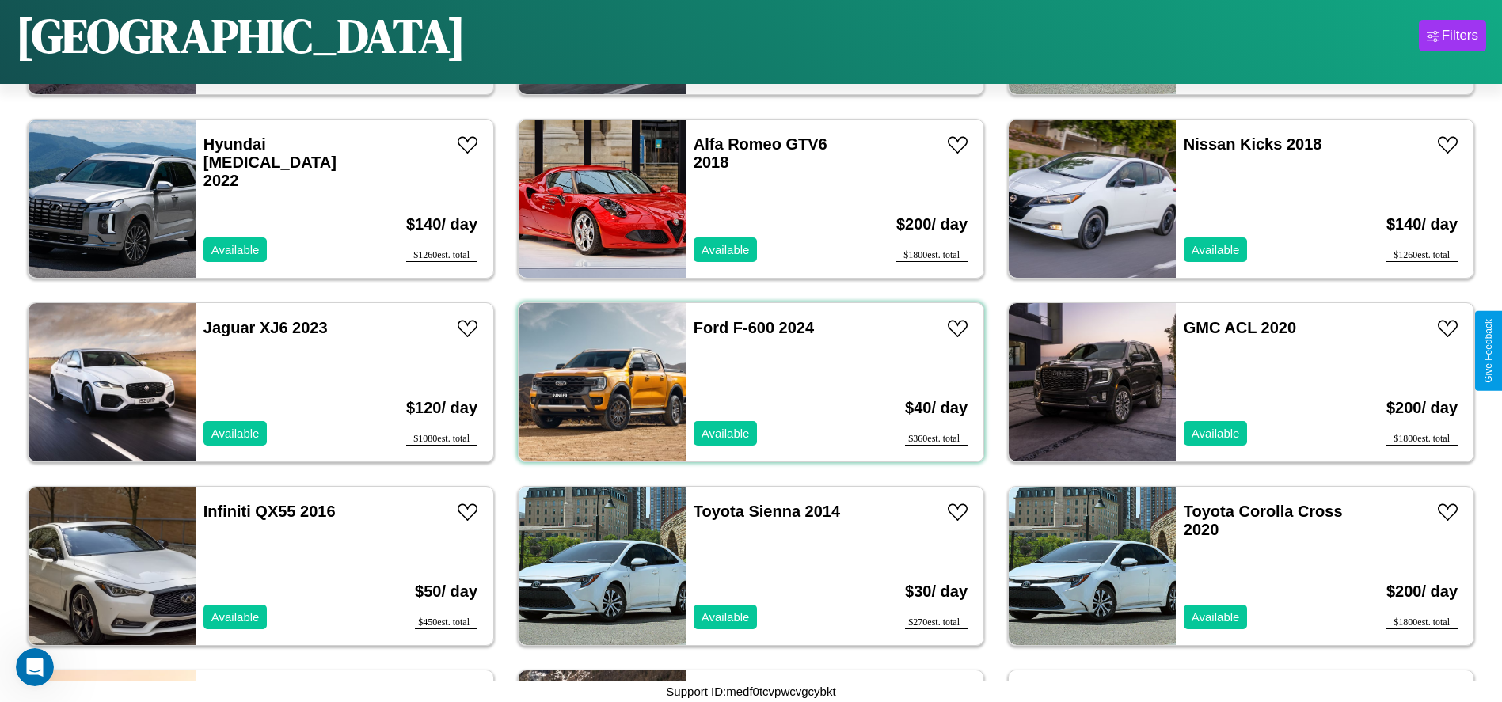
click at [745, 382] on div "Ford F-600 2024 Available" at bounding box center [777, 382] width 183 height 158
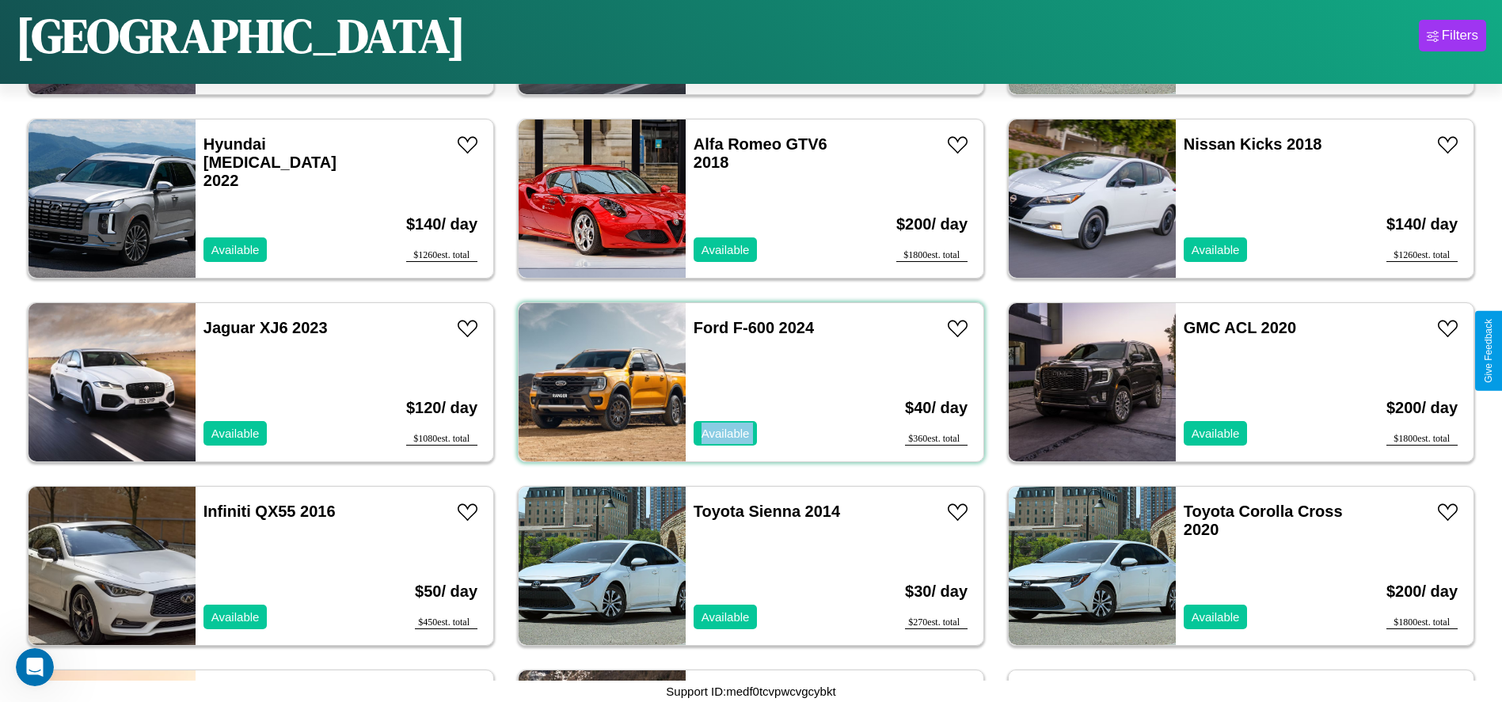
click at [745, 382] on div "Ford F-600 2024 Available" at bounding box center [777, 382] width 183 height 158
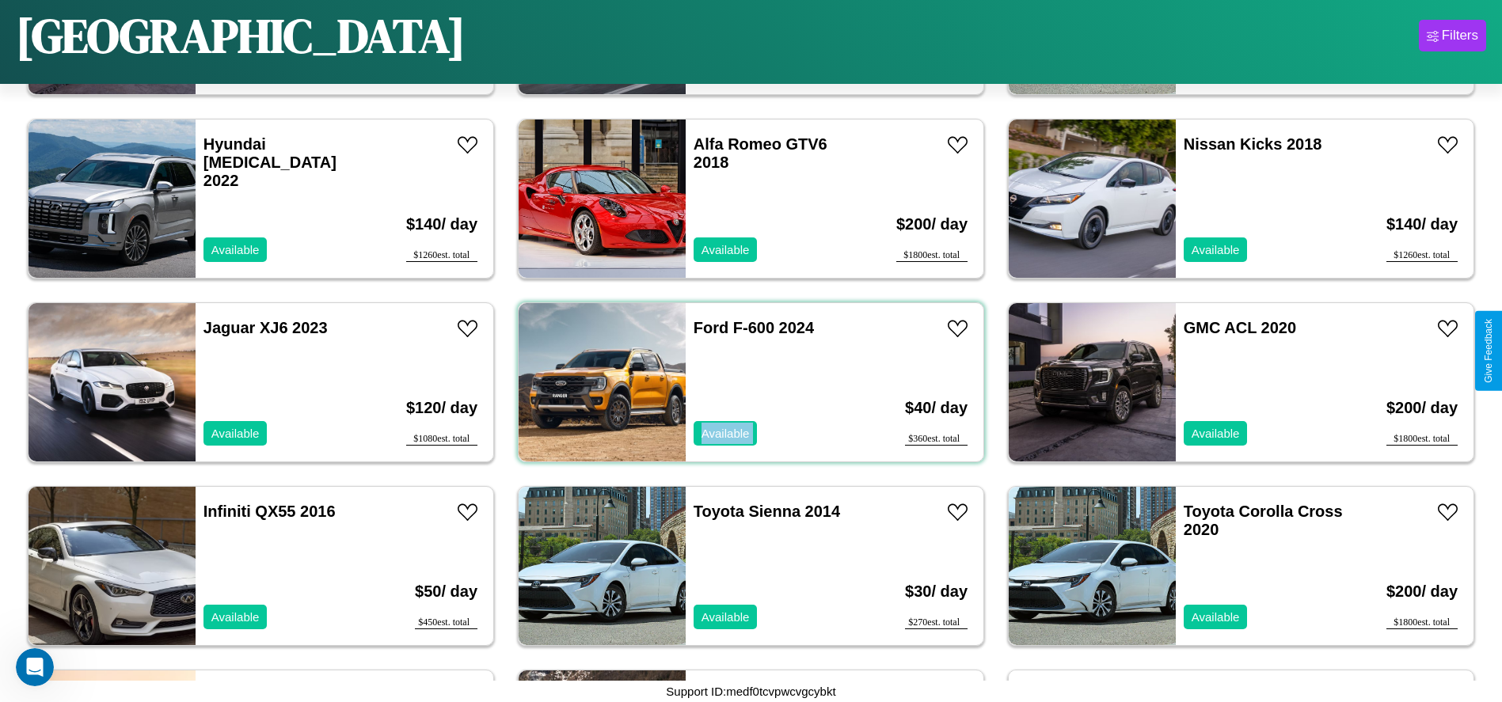
click at [745, 382] on div "Ford F-600 2024 Available" at bounding box center [777, 382] width 183 height 158
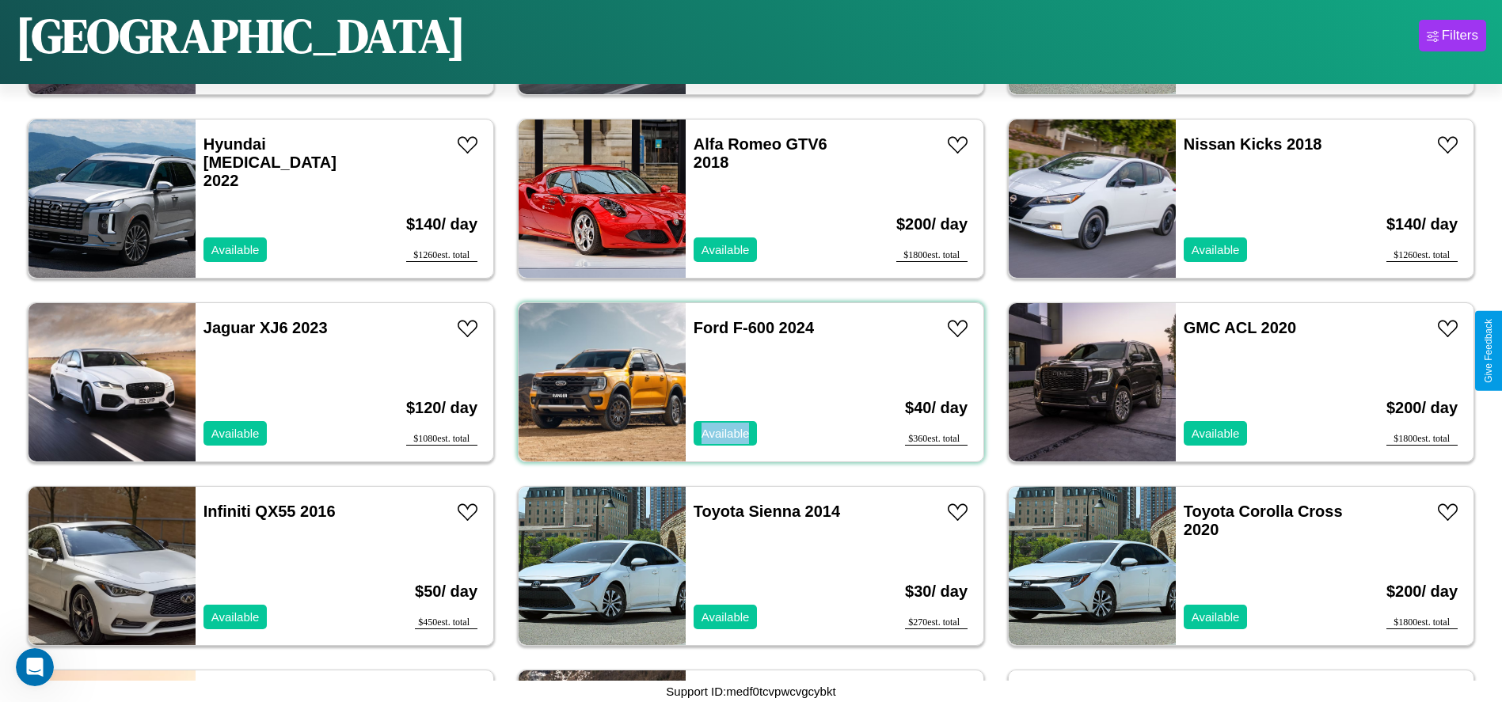
click at [745, 382] on div "Ford F-600 2024 Available" at bounding box center [777, 382] width 183 height 158
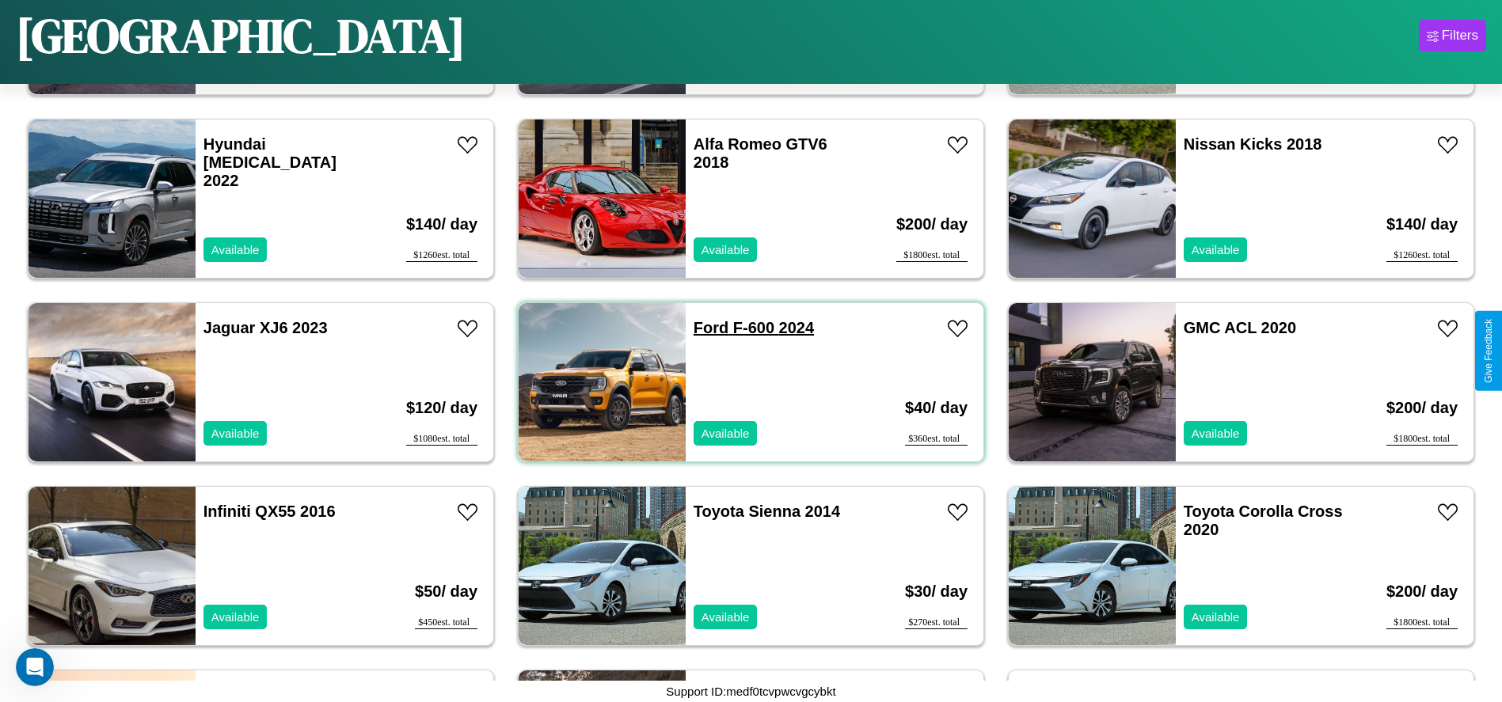
click at [705, 328] on link "Ford F-600 2024" at bounding box center [754, 327] width 120 height 17
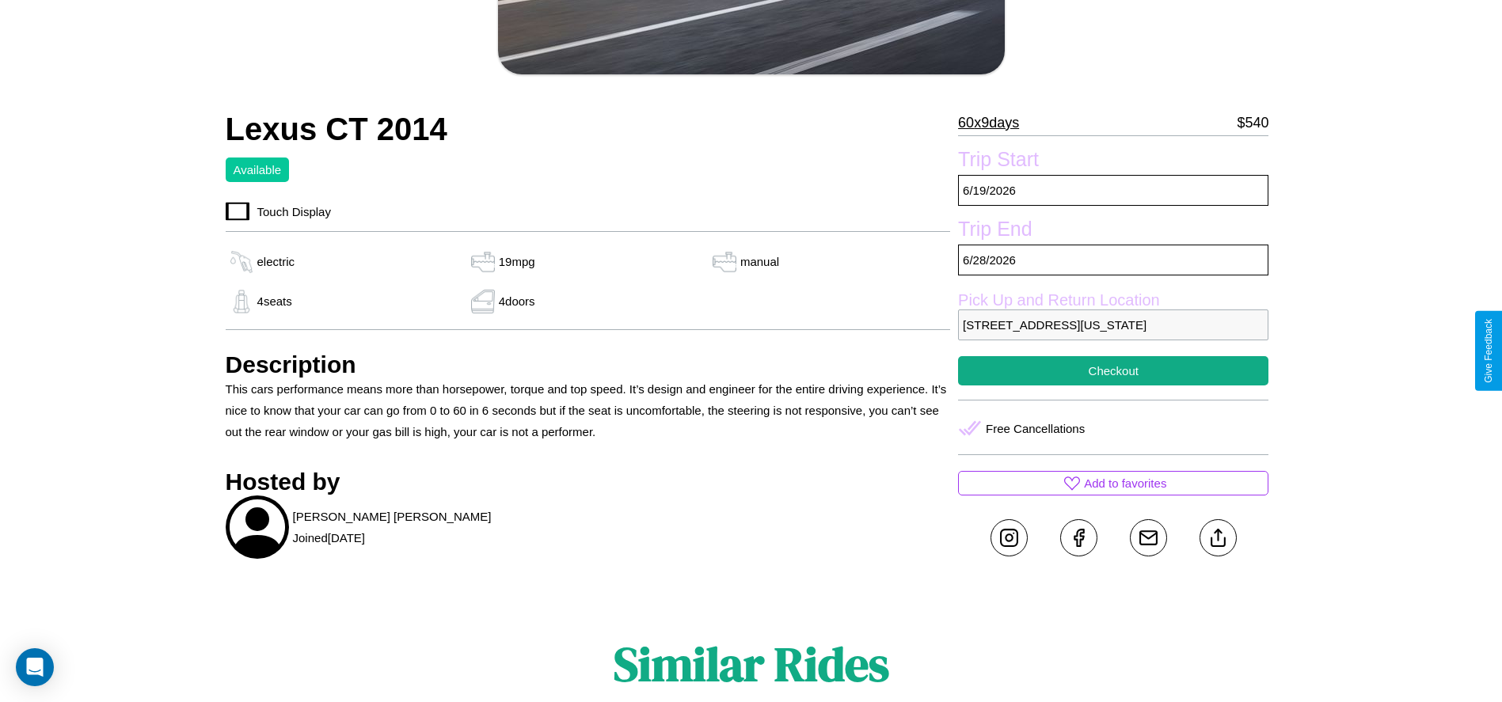
scroll to position [655, 0]
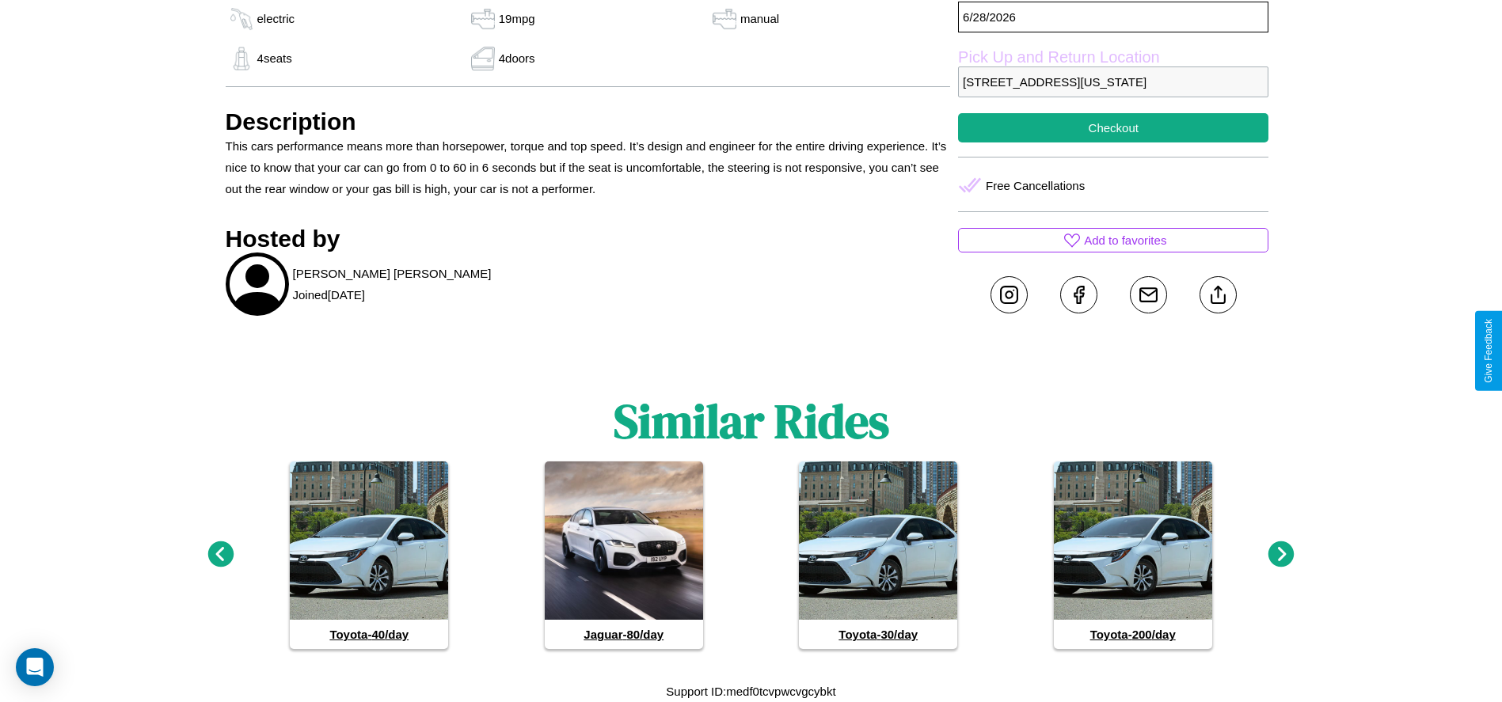
click at [1281, 555] on icon at bounding box center [1281, 555] width 26 height 26
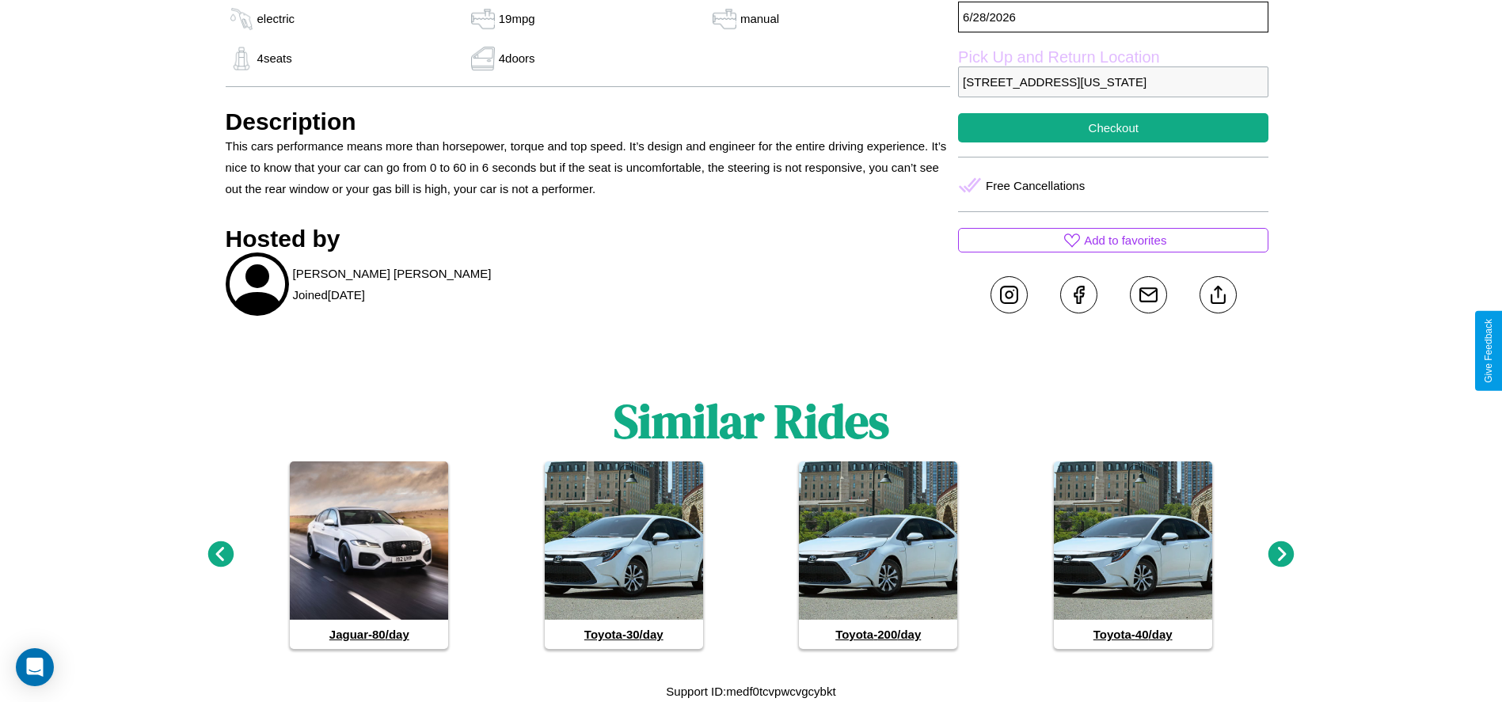
click at [1281, 555] on icon at bounding box center [1281, 555] width 26 height 26
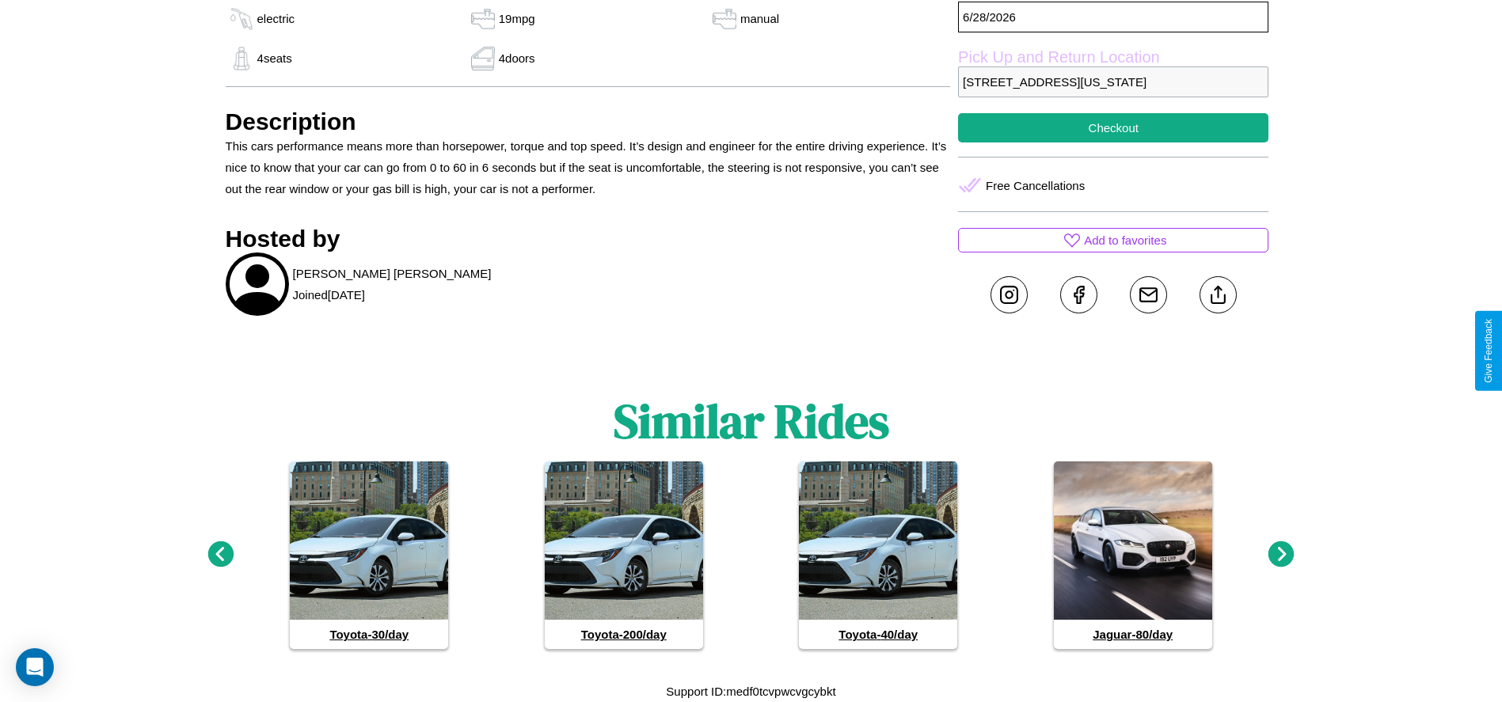
click at [1281, 555] on icon at bounding box center [1281, 555] width 26 height 26
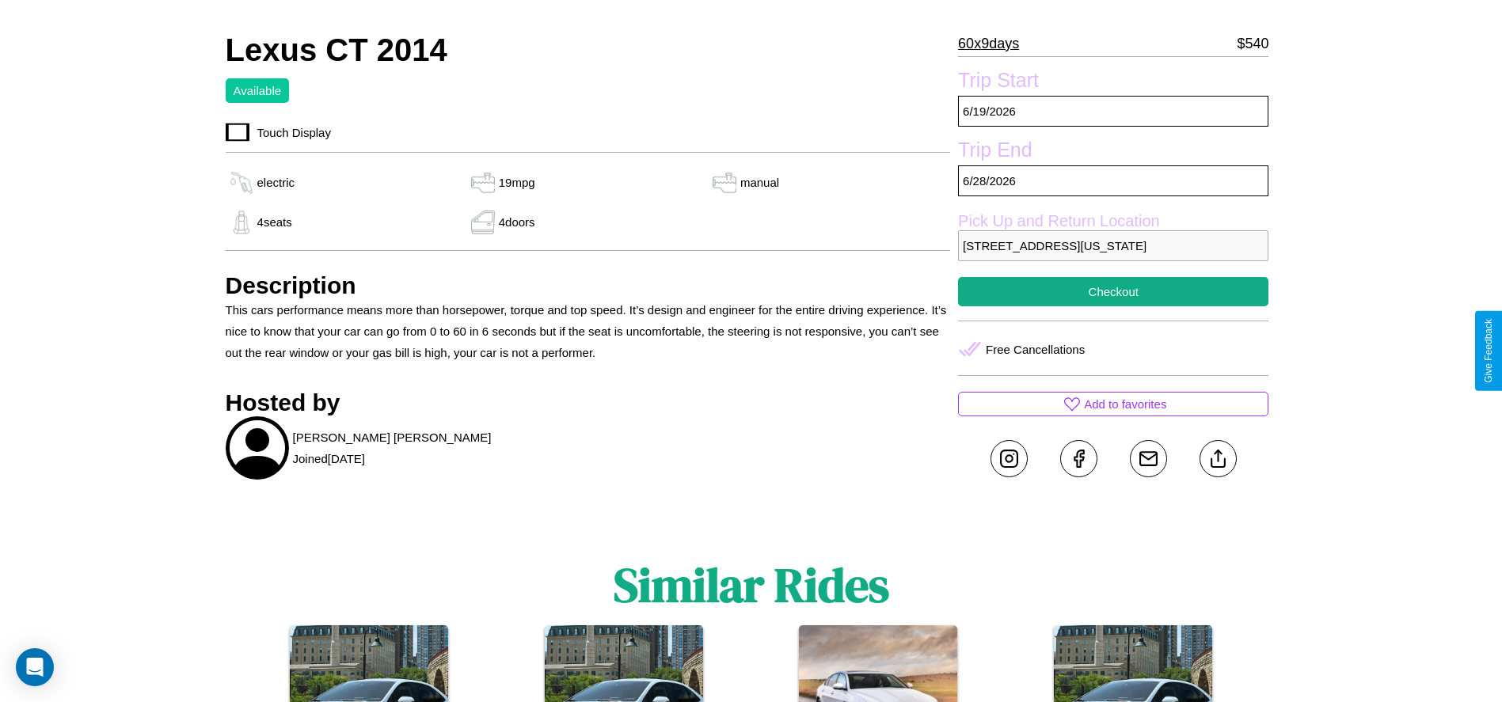
scroll to position [431, 0]
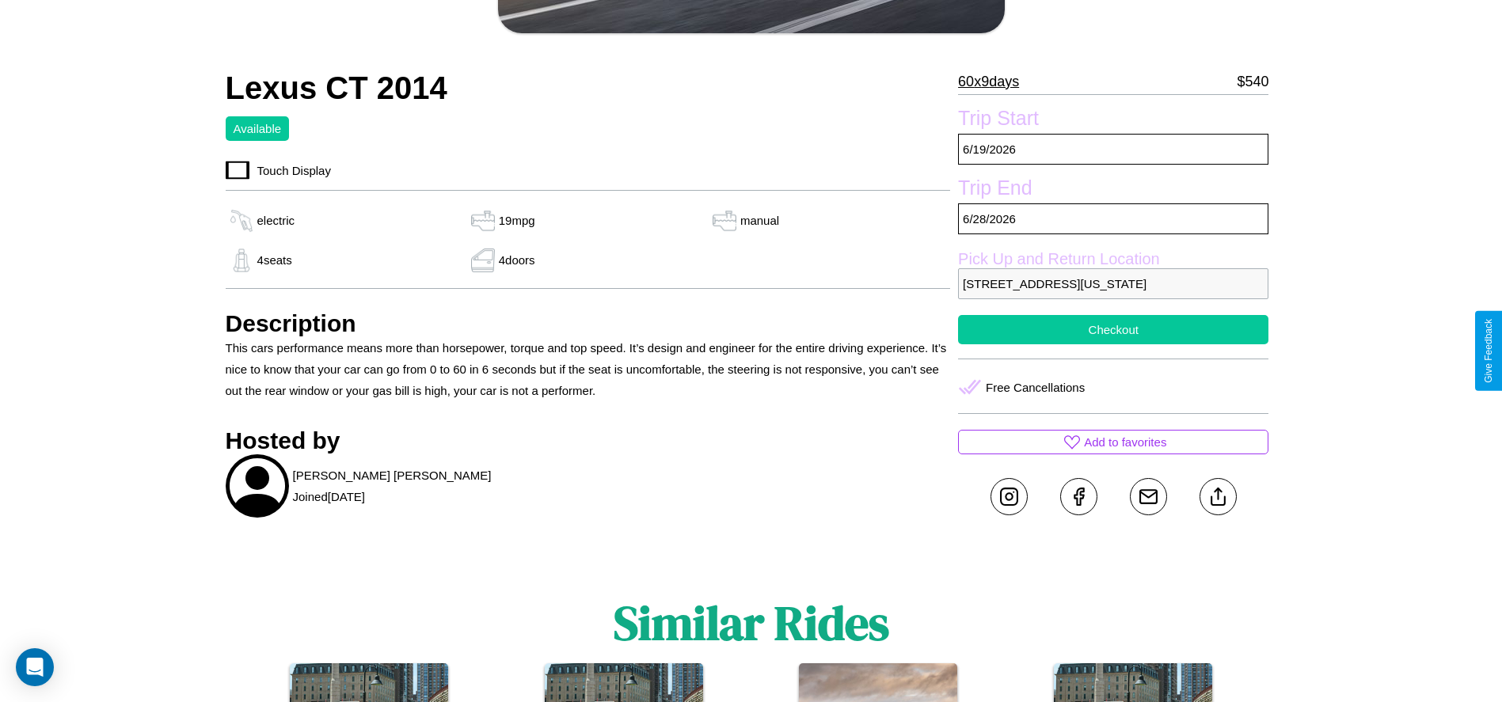
click at [1113, 344] on button "Checkout" at bounding box center [1113, 329] width 310 height 29
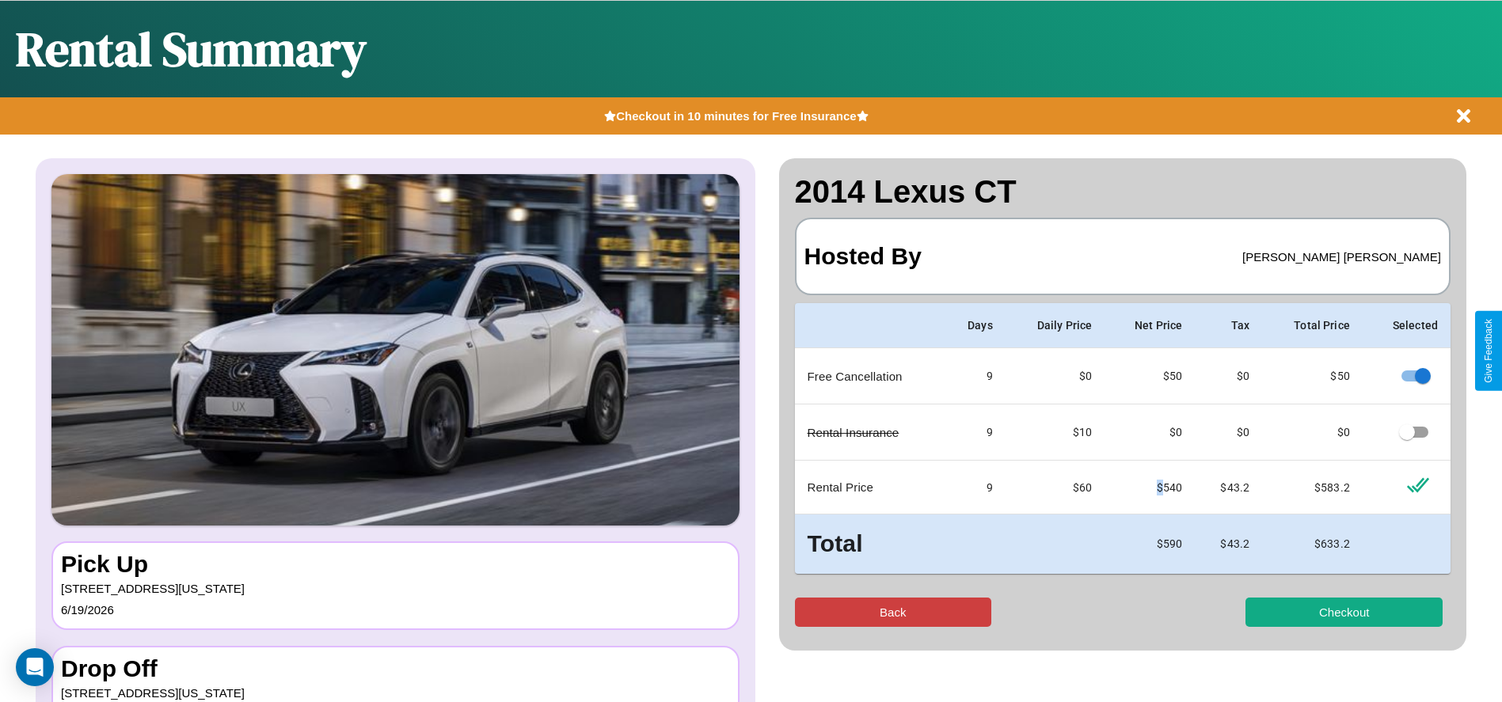
click at [892, 612] on button "Back" at bounding box center [893, 612] width 197 height 29
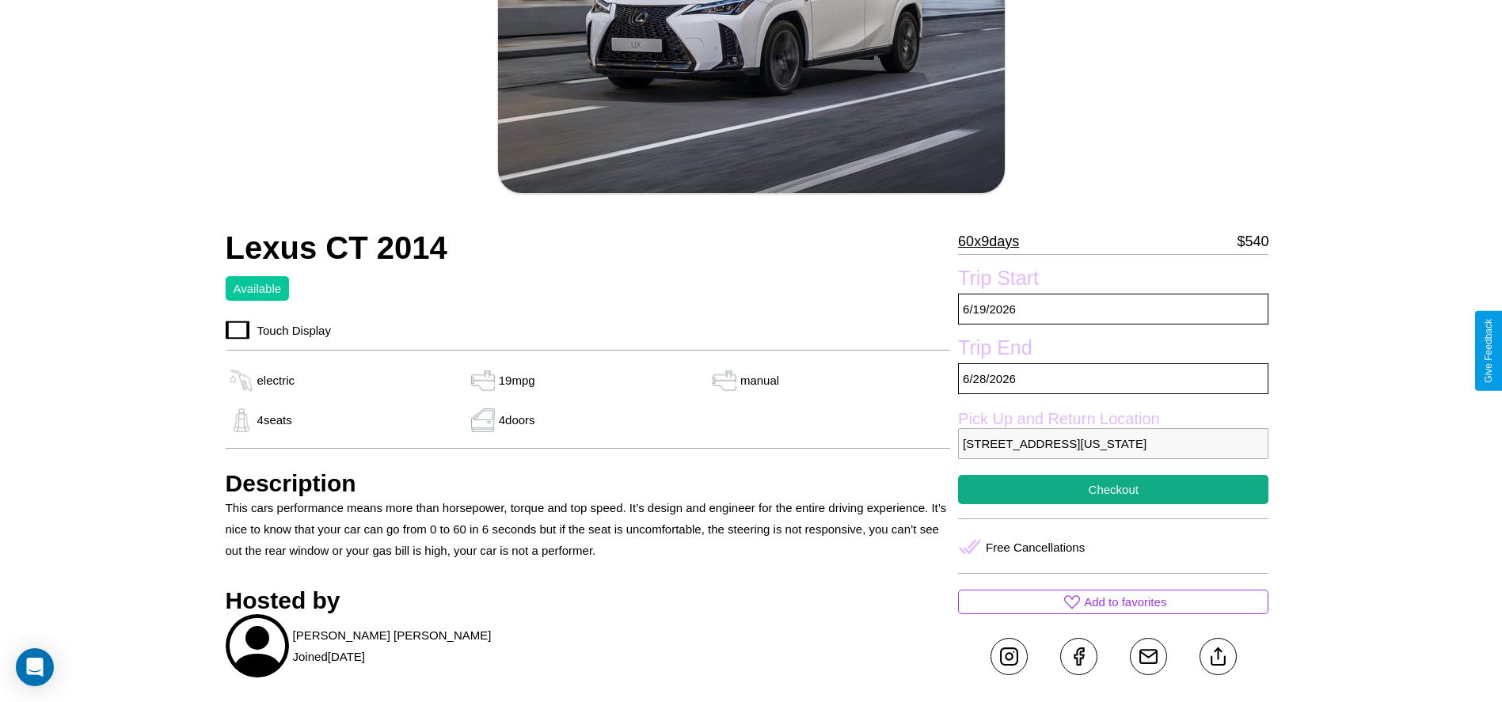
scroll to position [599, 0]
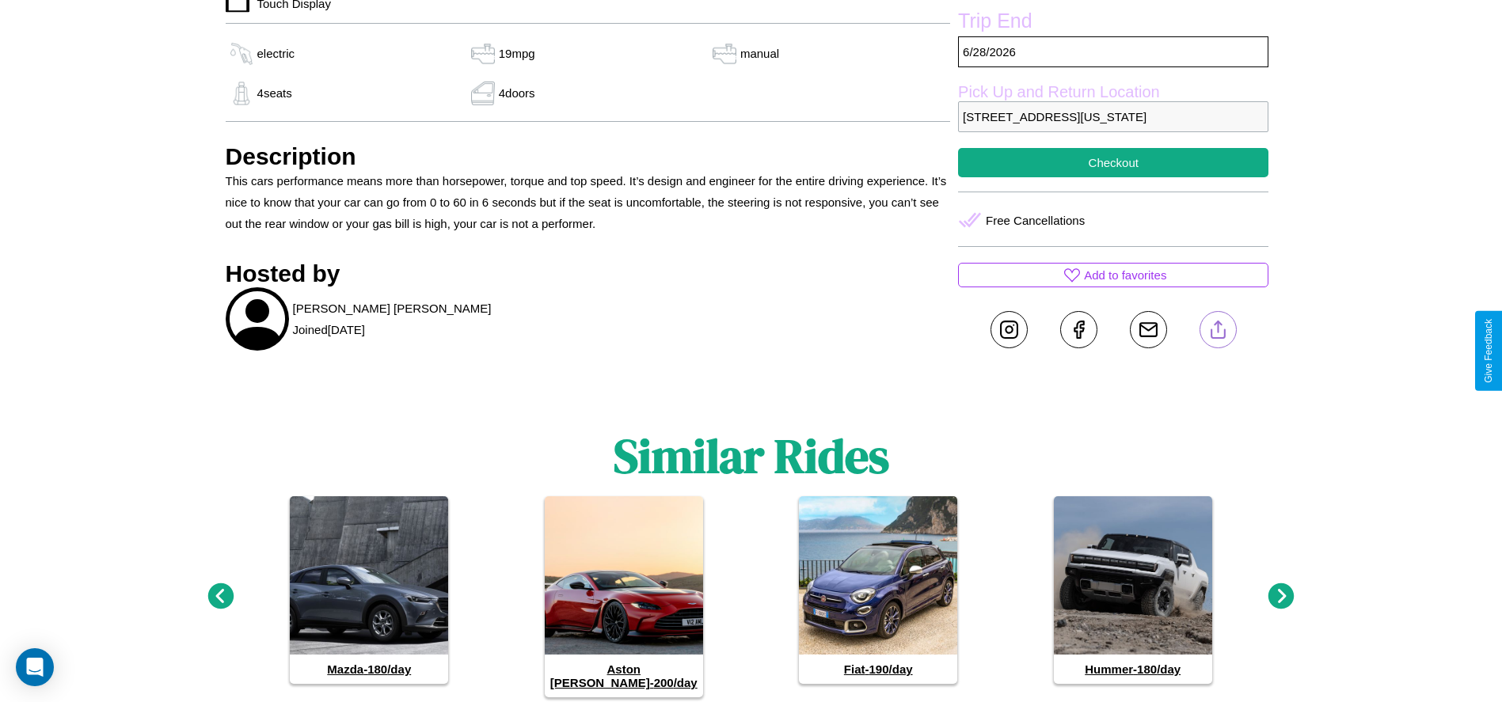
click at [1218, 333] on line at bounding box center [1218, 326] width 0 height 11
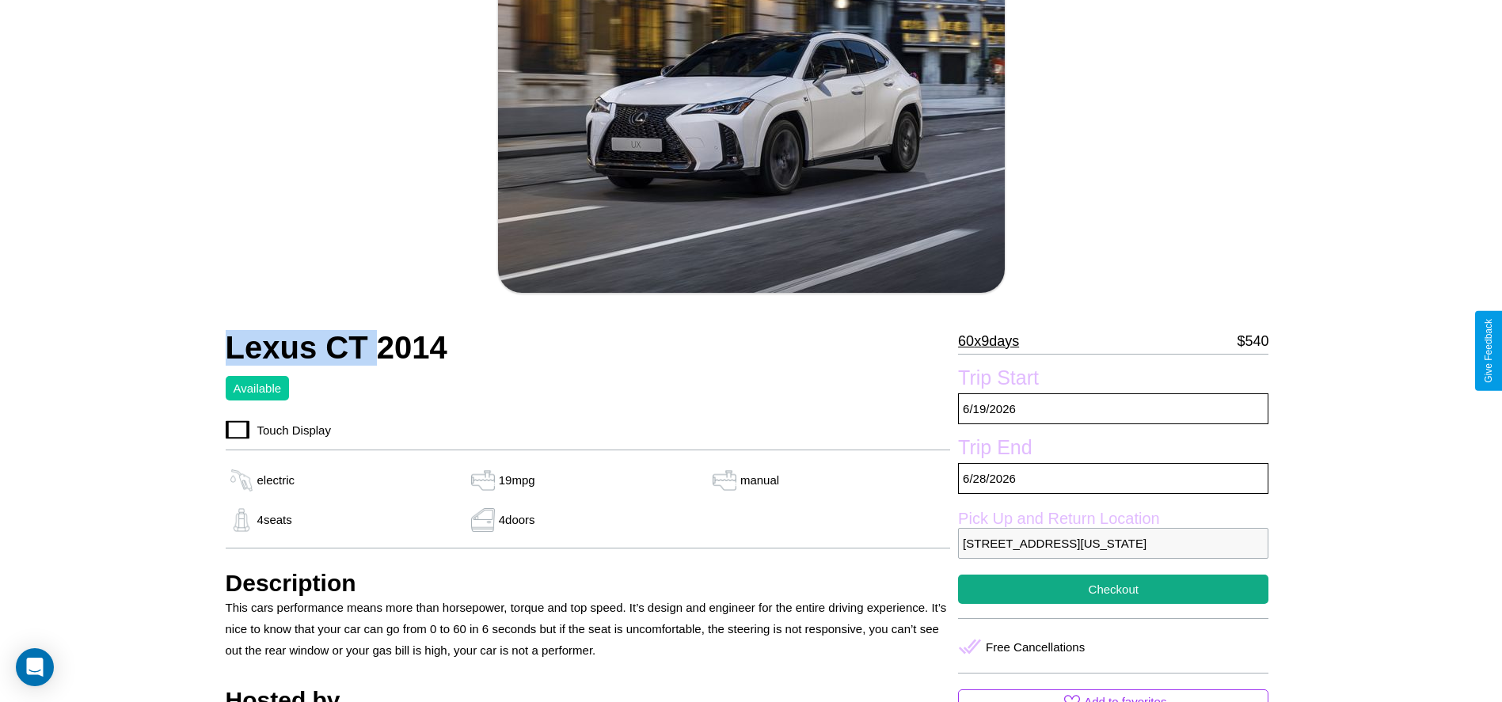
scroll to position [431, 0]
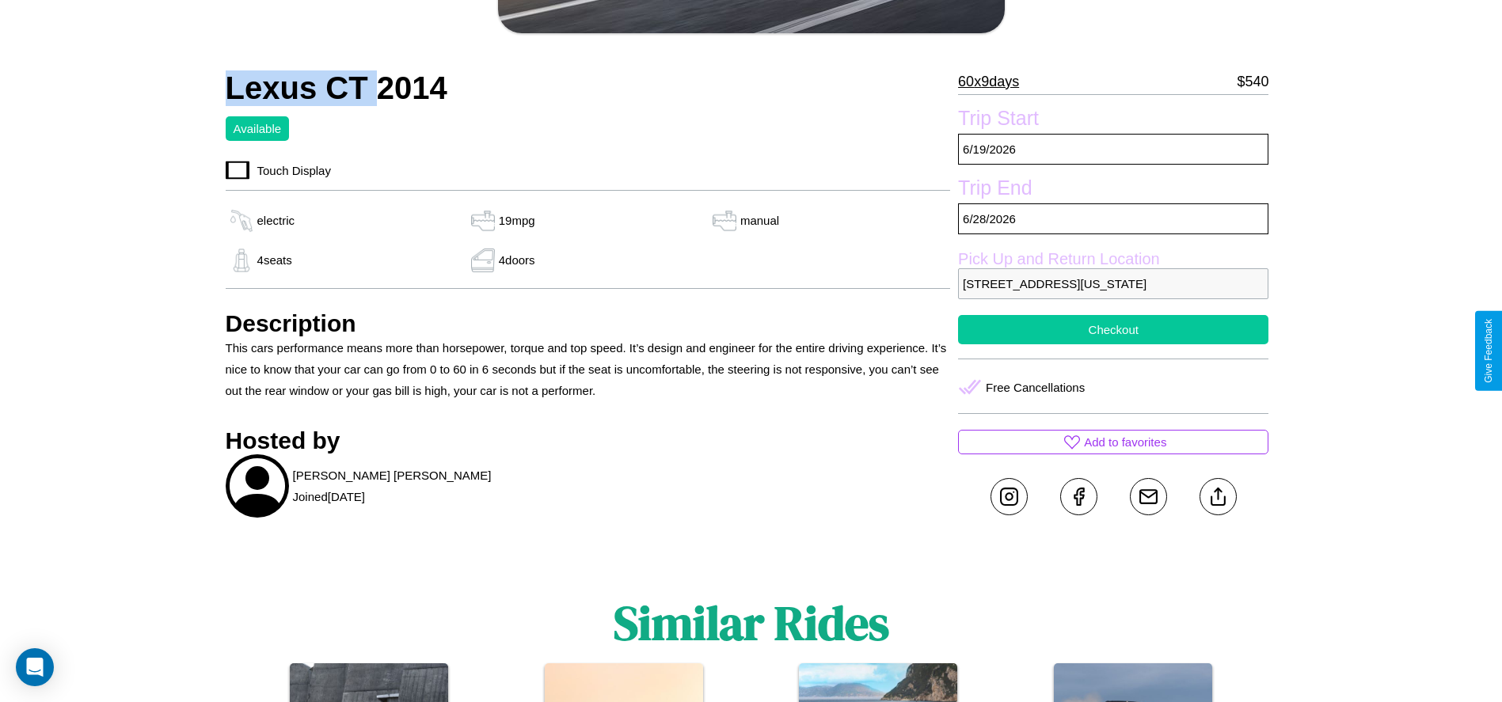
click at [1113, 344] on button "Checkout" at bounding box center [1113, 329] width 310 height 29
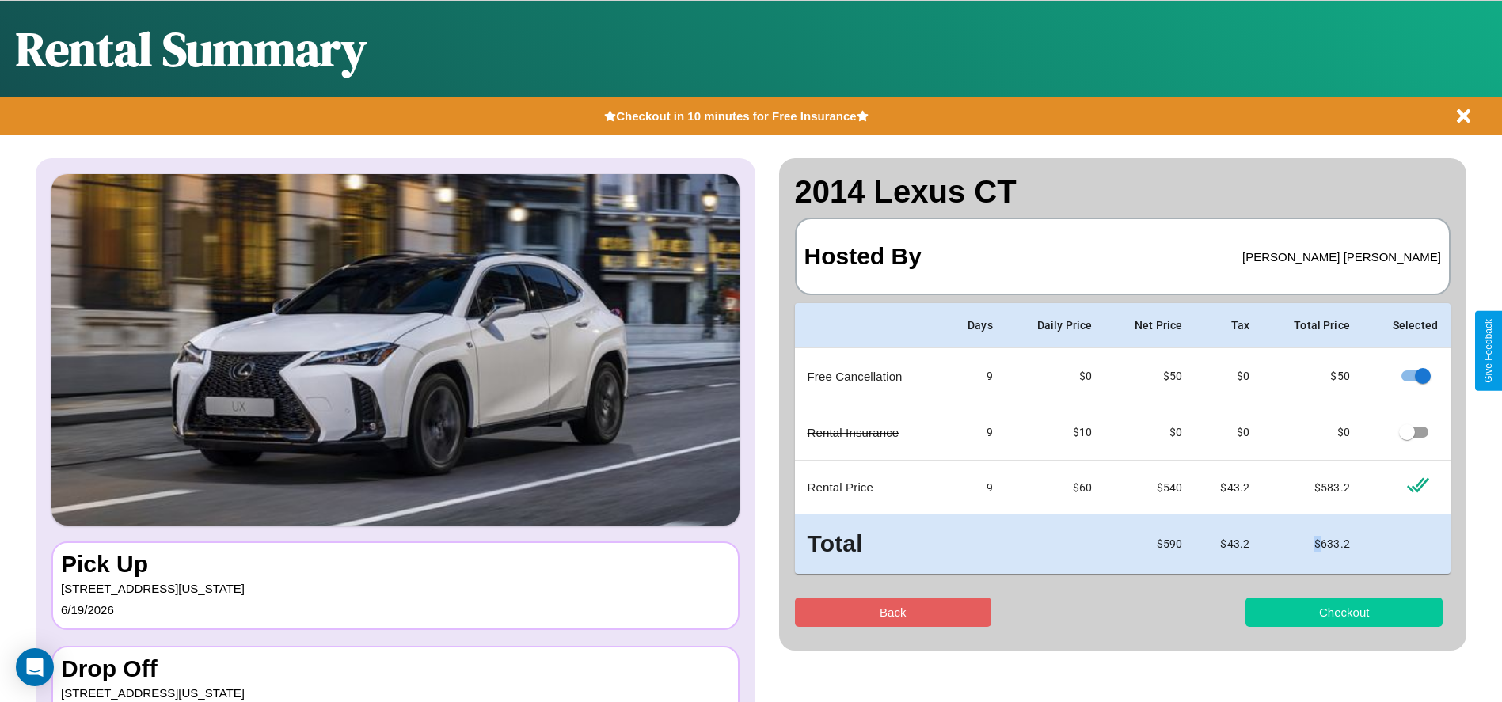
click at [1344, 612] on button "Checkout" at bounding box center [1343, 612] width 197 height 29
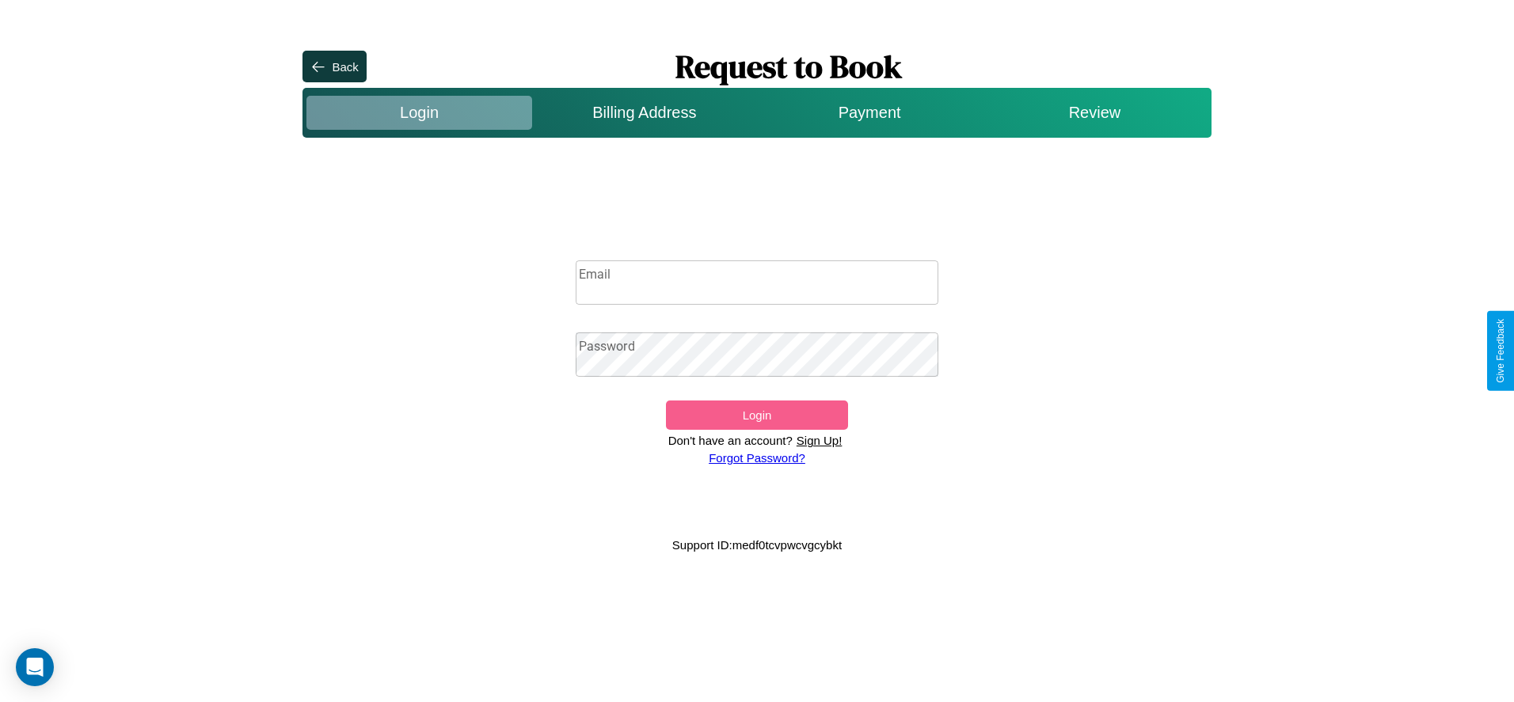
click at [819, 440] on p "Sign Up!" at bounding box center [820, 440] width 54 height 21
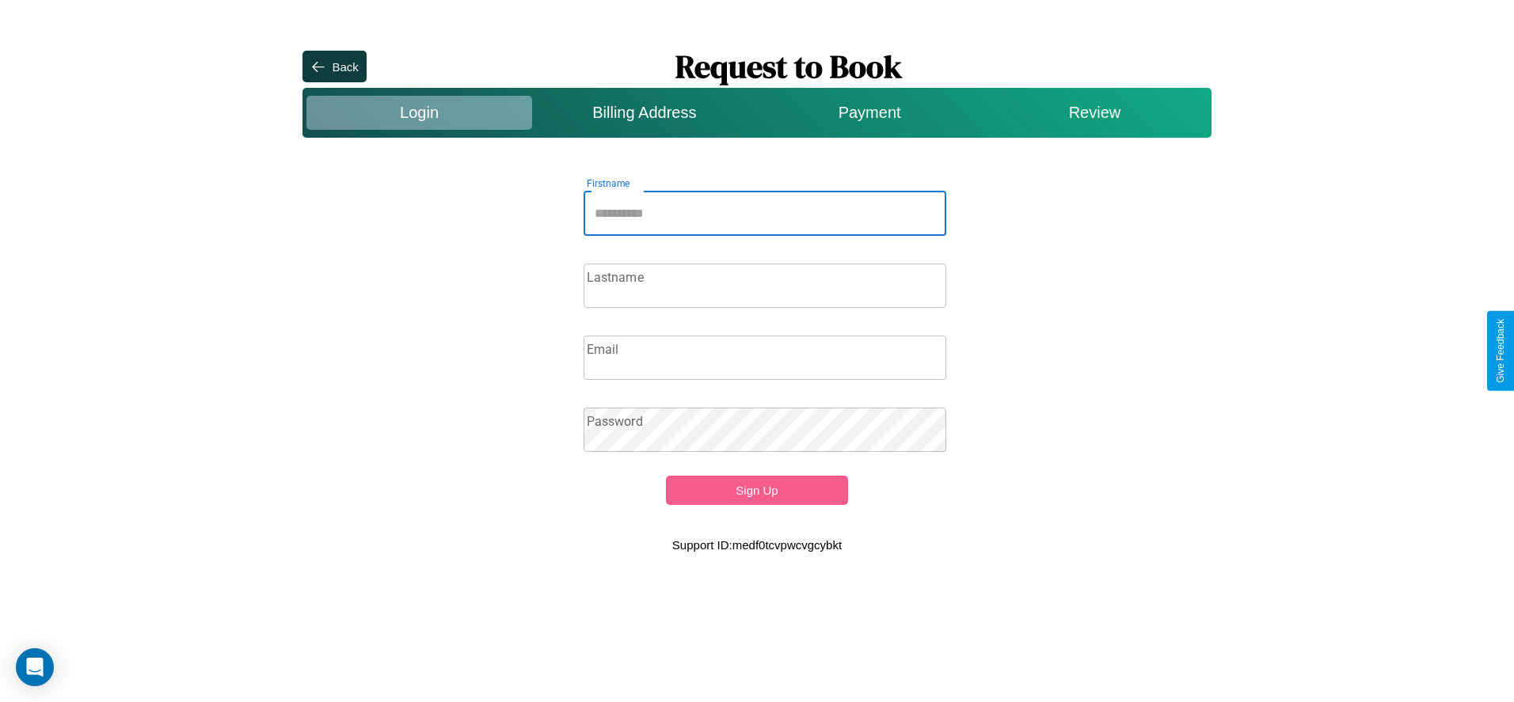
click at [765, 213] on input "Firstname" at bounding box center [765, 214] width 363 height 44
type input "******"
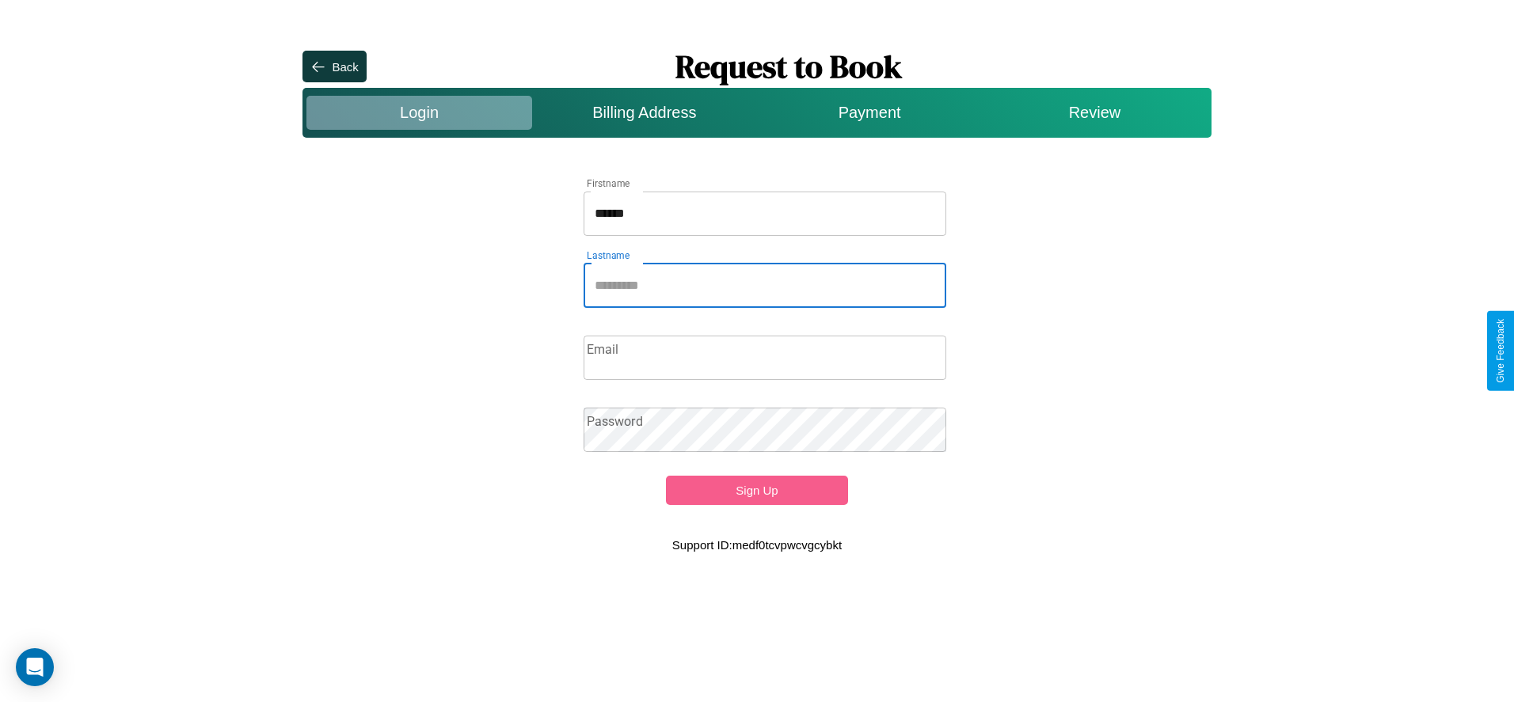
click at [765, 285] on input "Lastname" at bounding box center [765, 286] width 363 height 44
type input "*********"
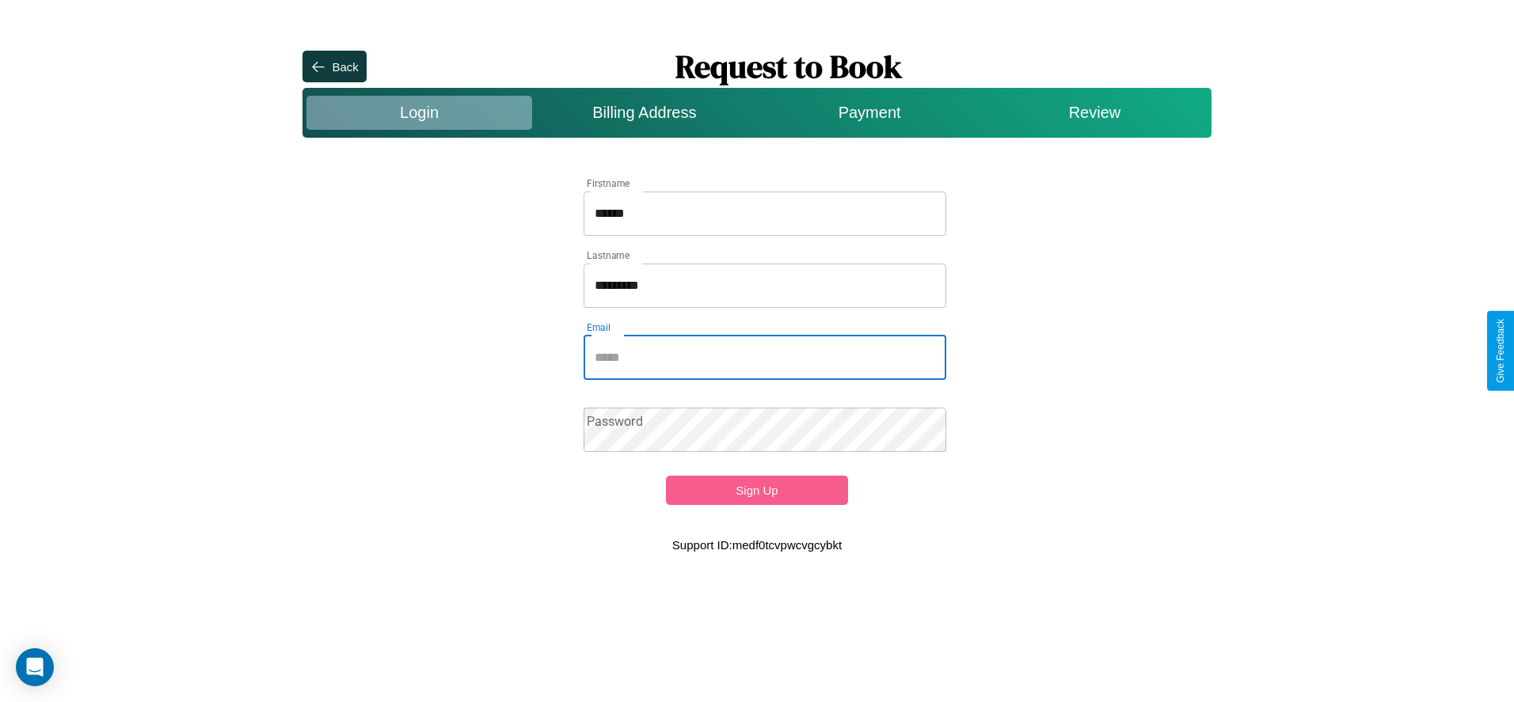
click at [765, 357] on input "Email" at bounding box center [765, 358] width 363 height 44
type input "**********"
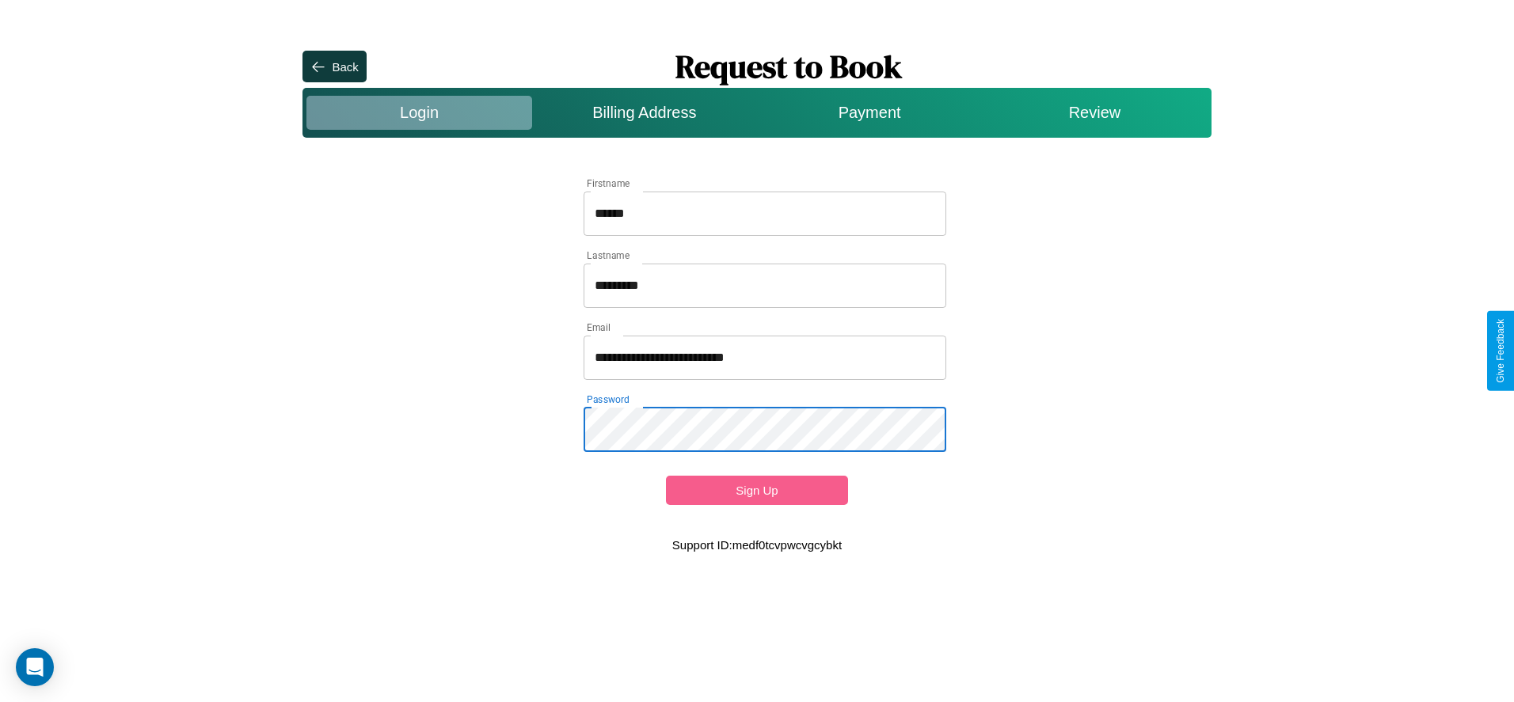
click at [756, 490] on button "Sign Up" at bounding box center [756, 490] width 181 height 29
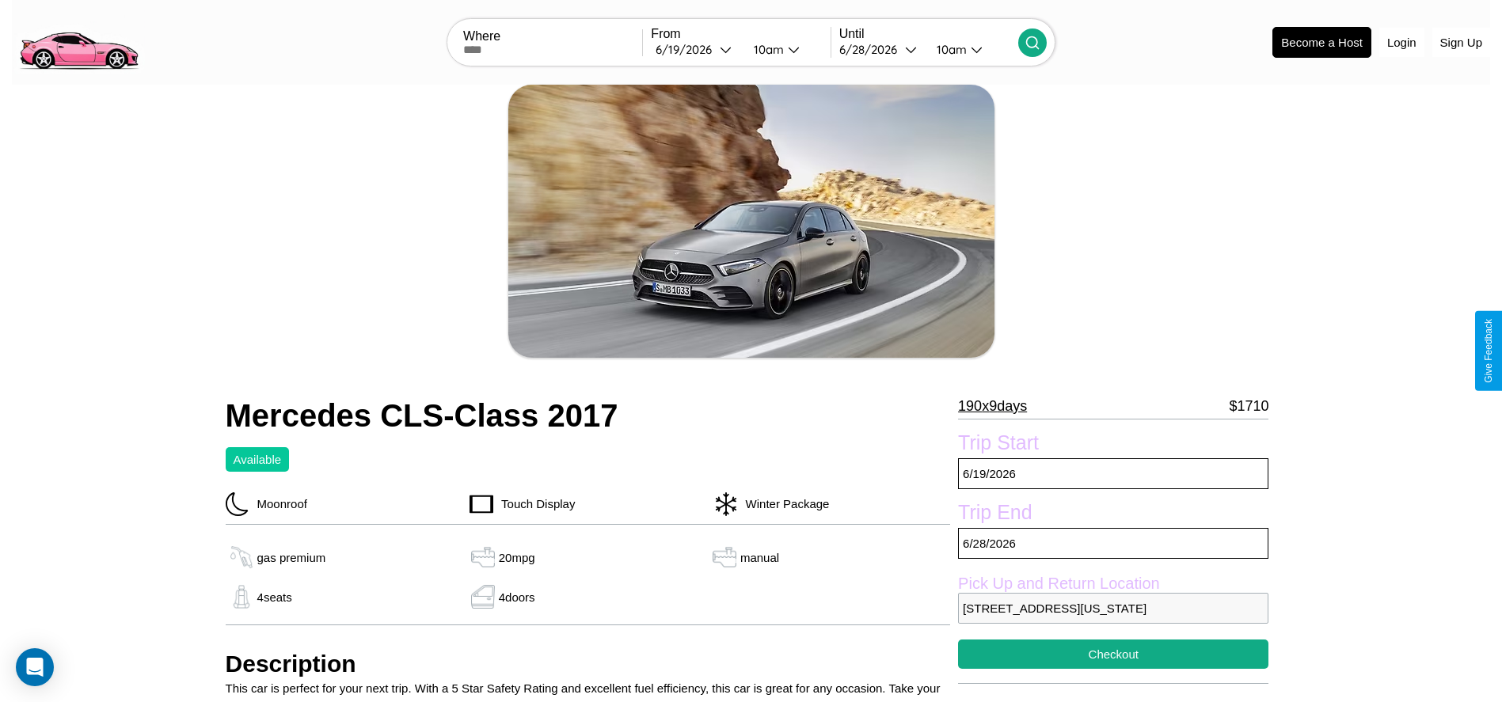
scroll to position [55, 0]
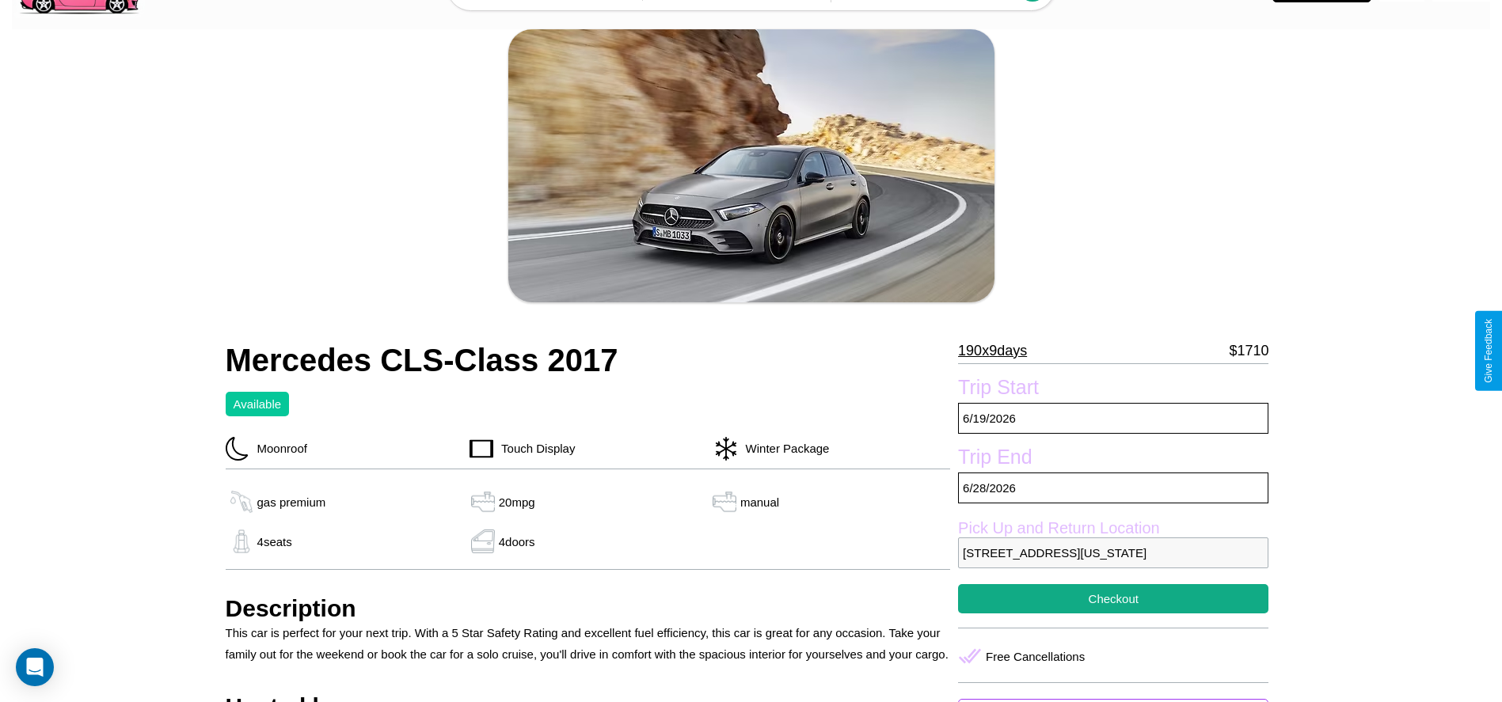
click at [998, 351] on p "190 x 9 days" at bounding box center [992, 350] width 69 height 25
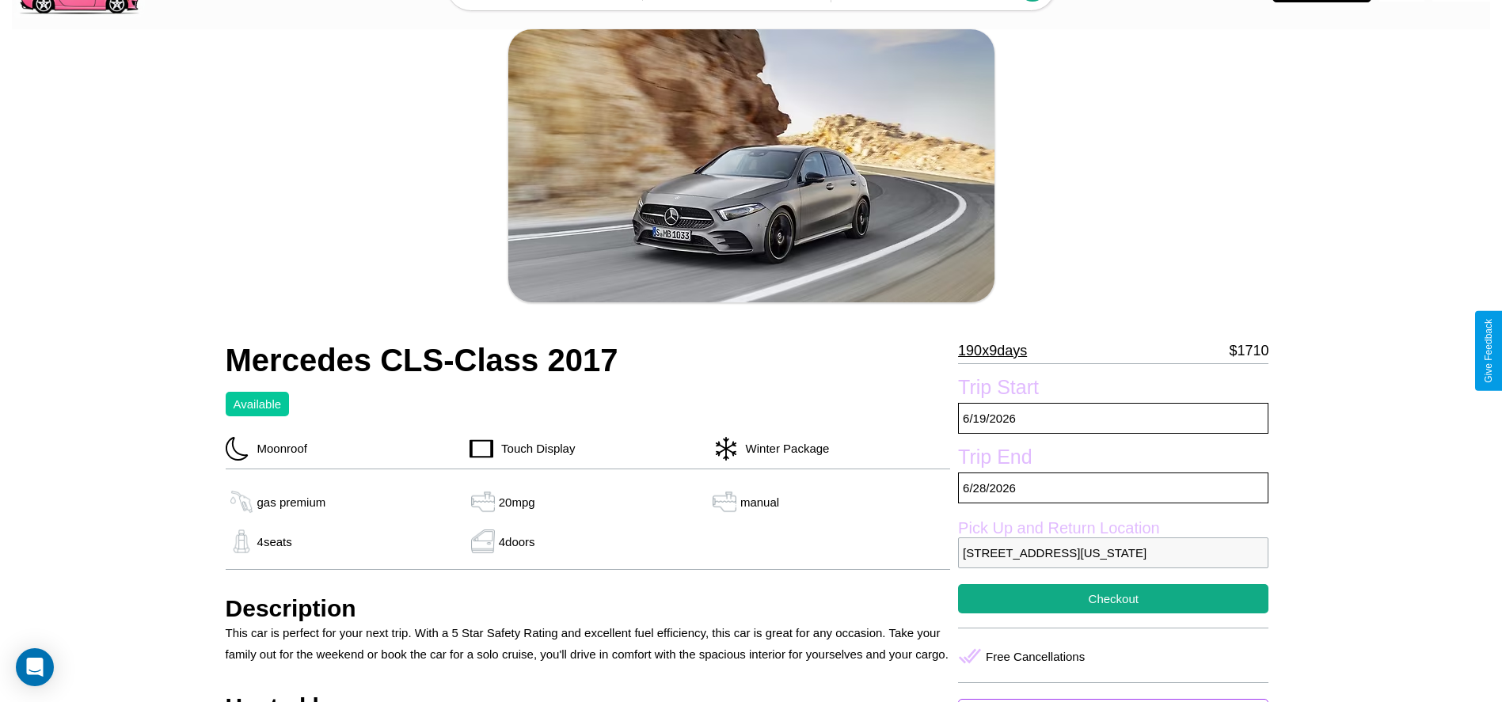
click at [998, 351] on p "190 x 9 days" at bounding box center [992, 350] width 69 height 25
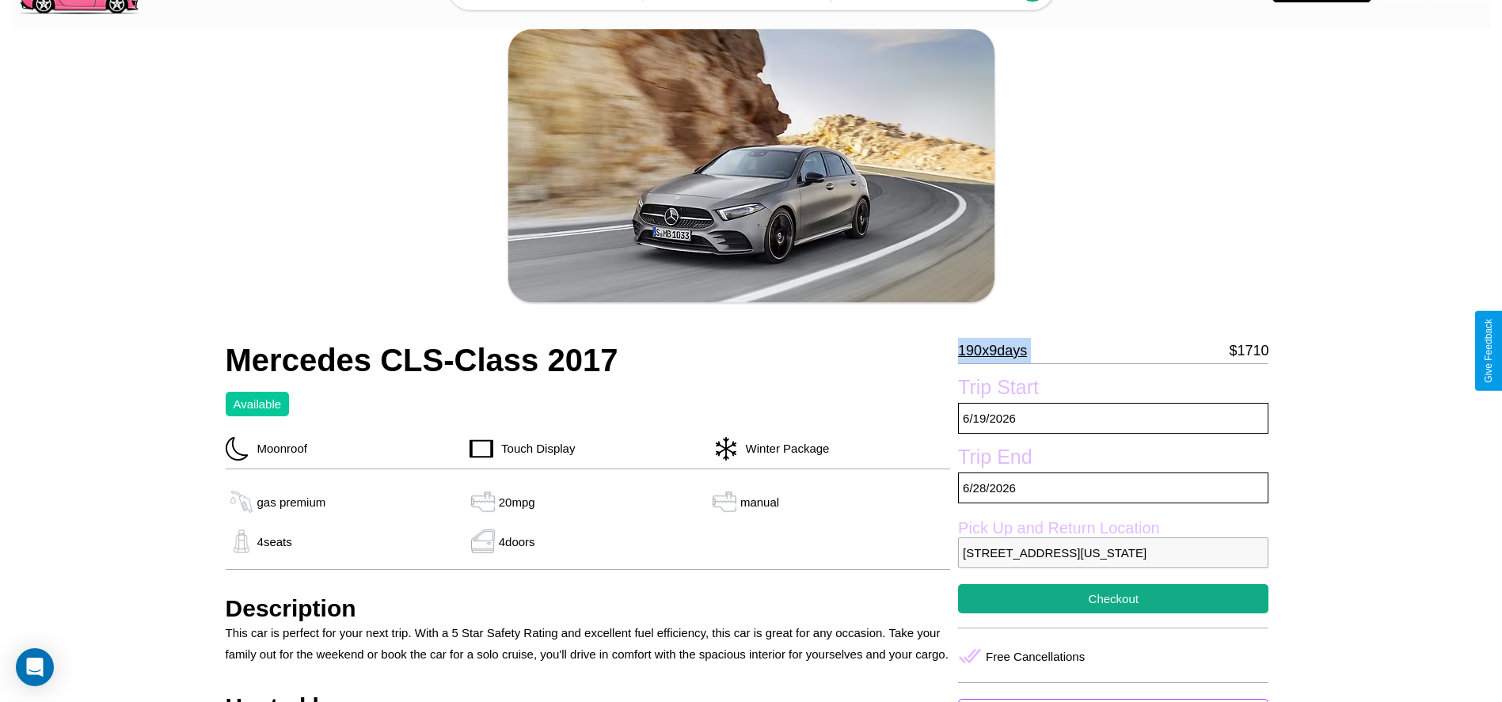
click at [998, 351] on p "190 x 9 days" at bounding box center [992, 350] width 69 height 25
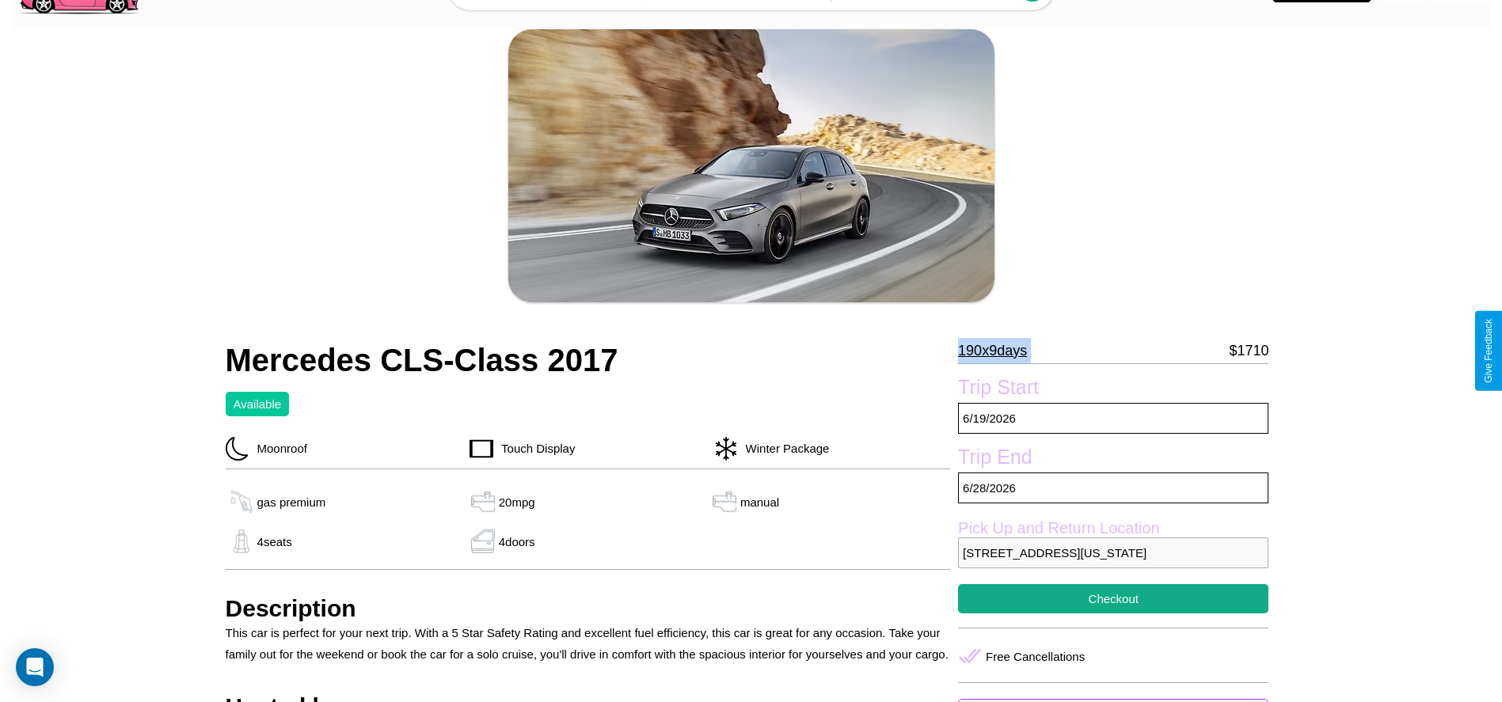
click at [998, 351] on p "190 x 9 days" at bounding box center [992, 350] width 69 height 25
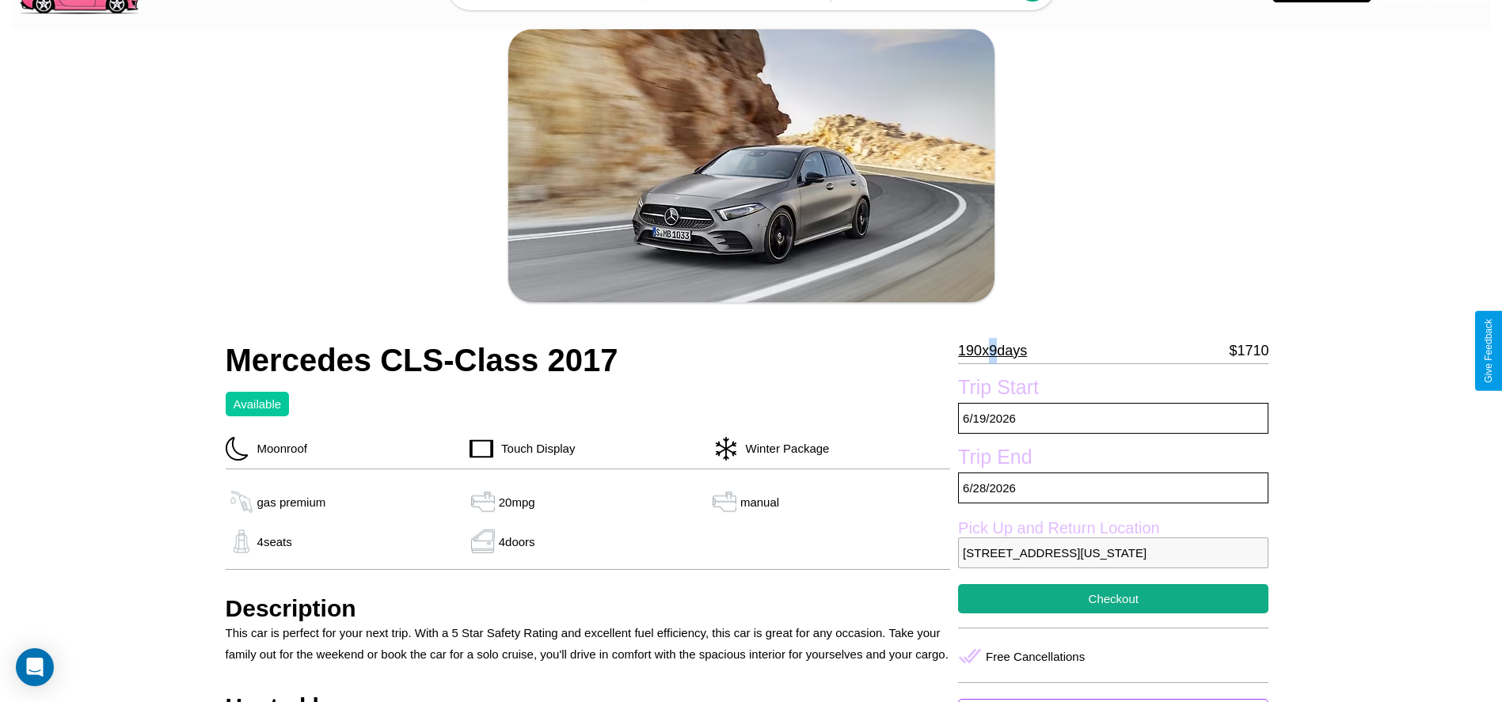
click at [998, 351] on p "190 x 9 days" at bounding box center [992, 350] width 69 height 25
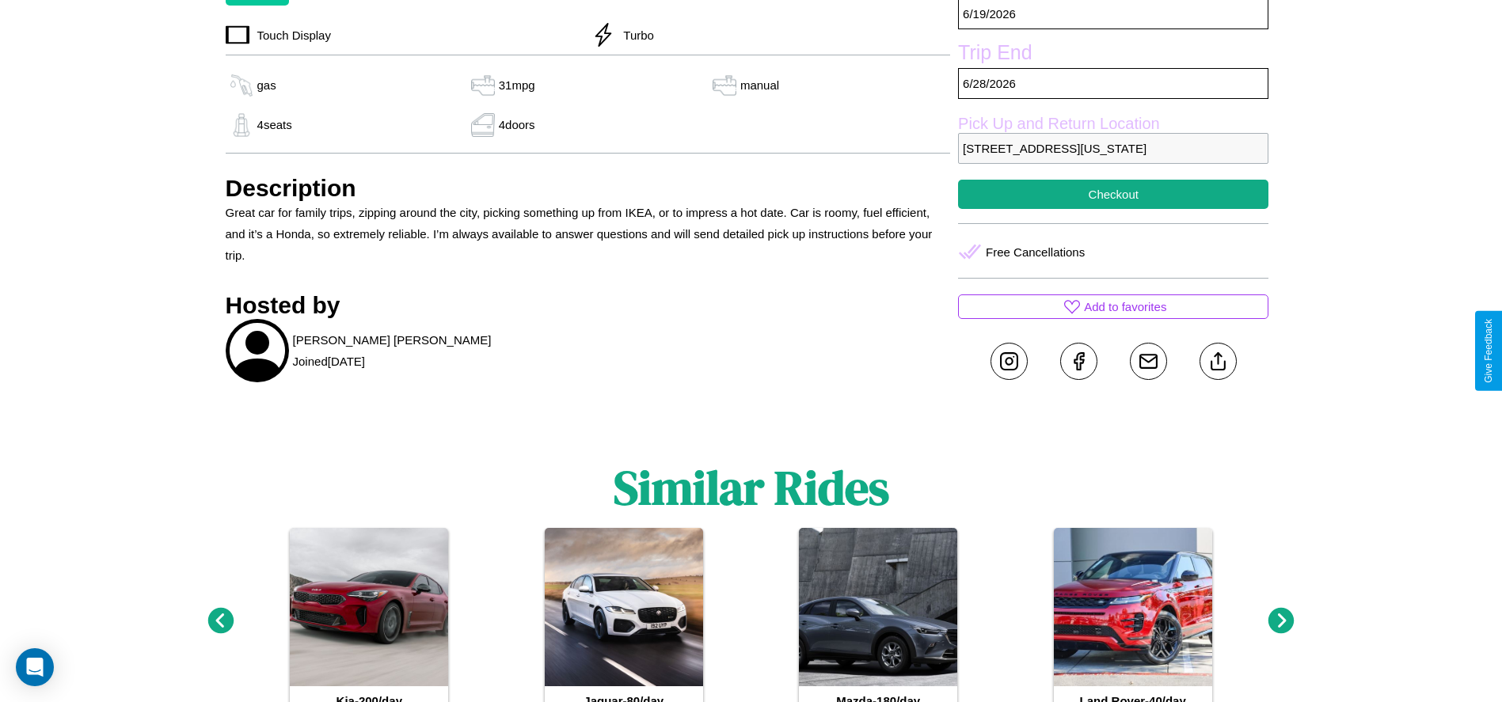
scroll to position [597, 0]
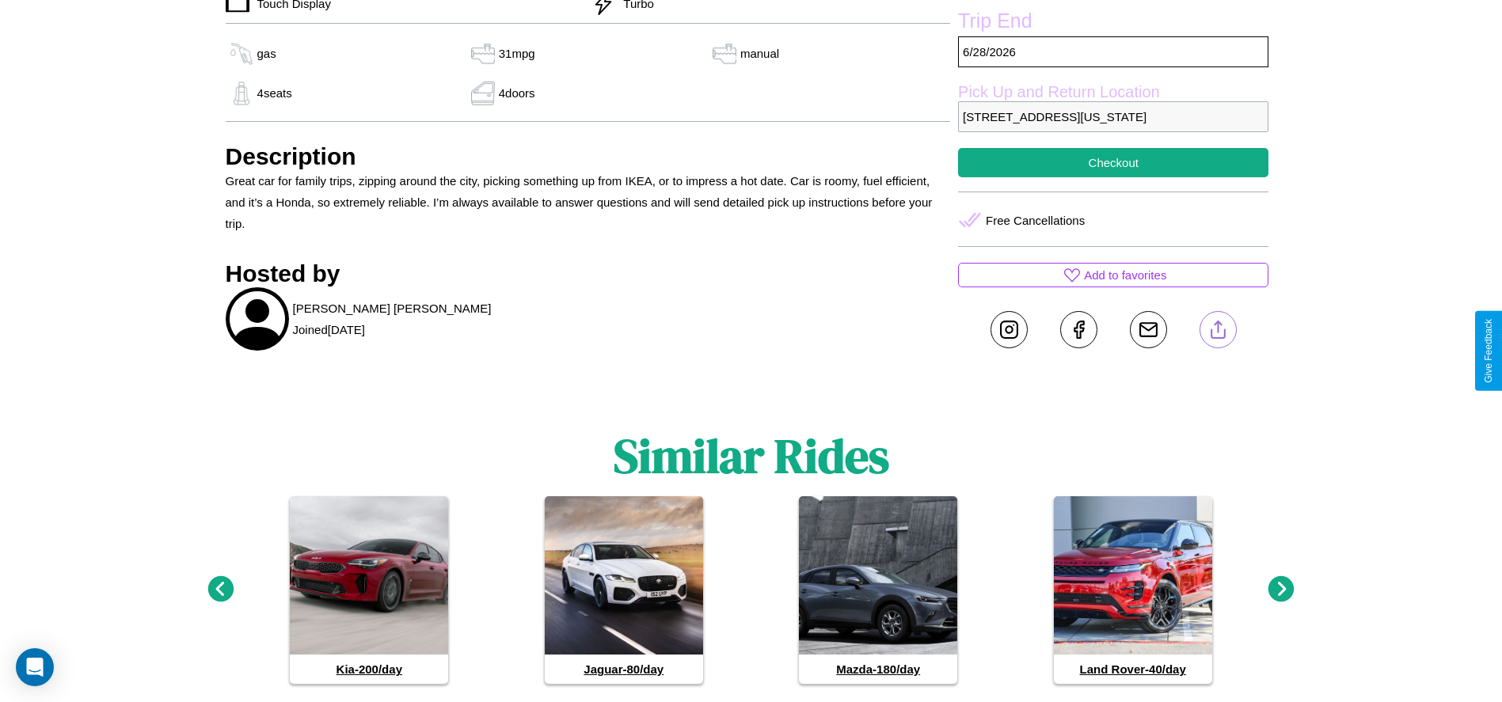
click at [1218, 333] on line at bounding box center [1218, 326] width 0 height 11
